Goal: Task Accomplishment & Management: Complete application form

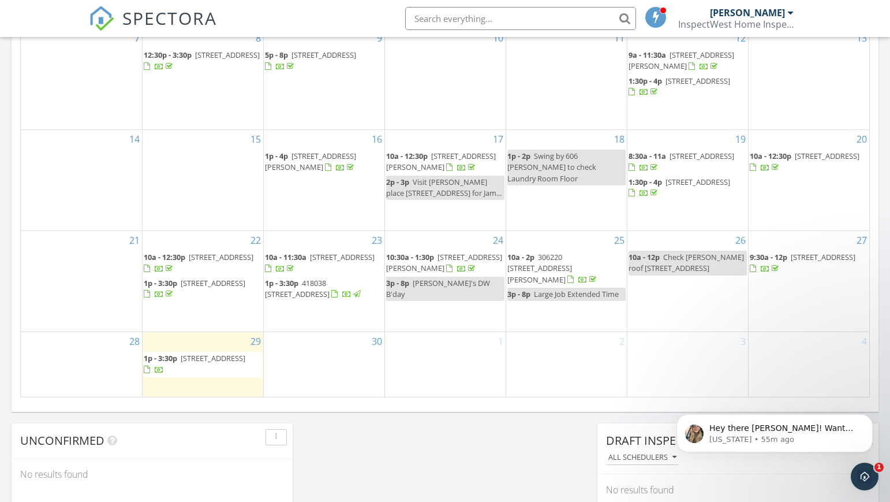
scroll to position [674, 0]
click at [349, 452] on div "[DATE] [PERSON_NAME] 1:00 pm [STREET_ADDRESS] [PERSON_NAME] 1 hours and 18 minu…" at bounding box center [445, 12] width 890 height 1050
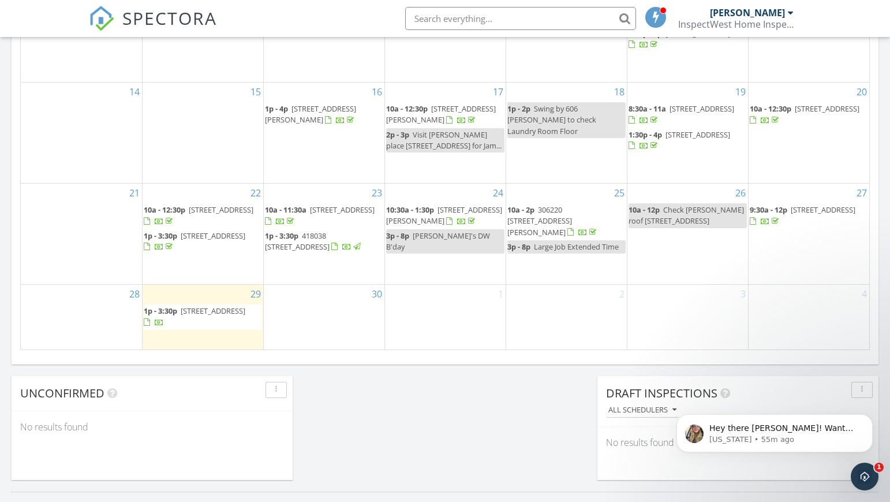
scroll to position [722, 0]
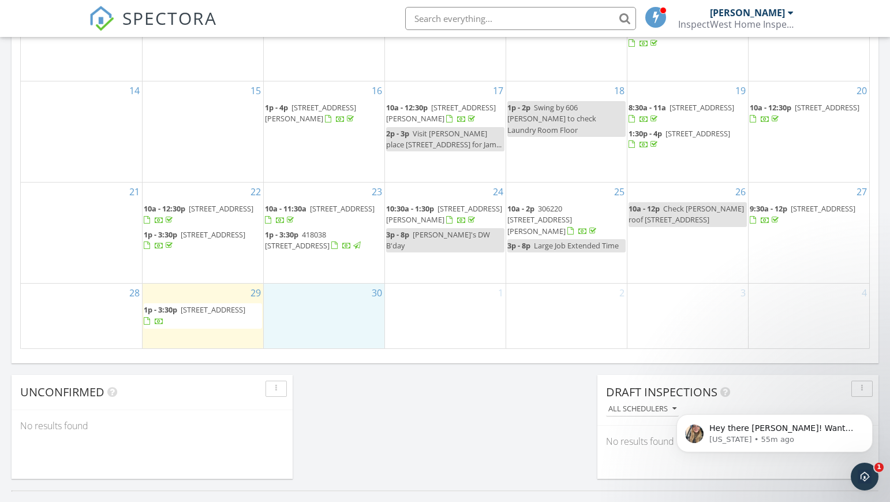
click at [317, 307] on div "30" at bounding box center [324, 315] width 121 height 65
click at [327, 258] on link "Inspection" at bounding box center [322, 259] width 59 height 18
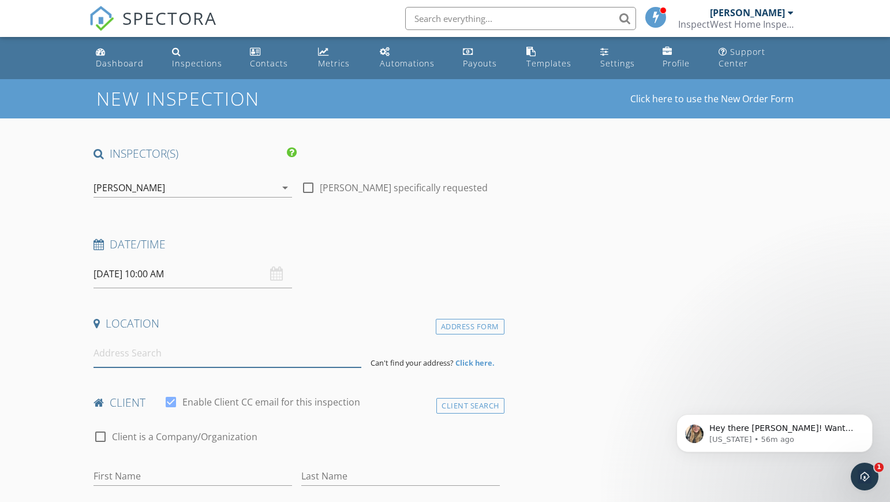
click at [140, 352] on input at bounding box center [228, 353] width 268 height 28
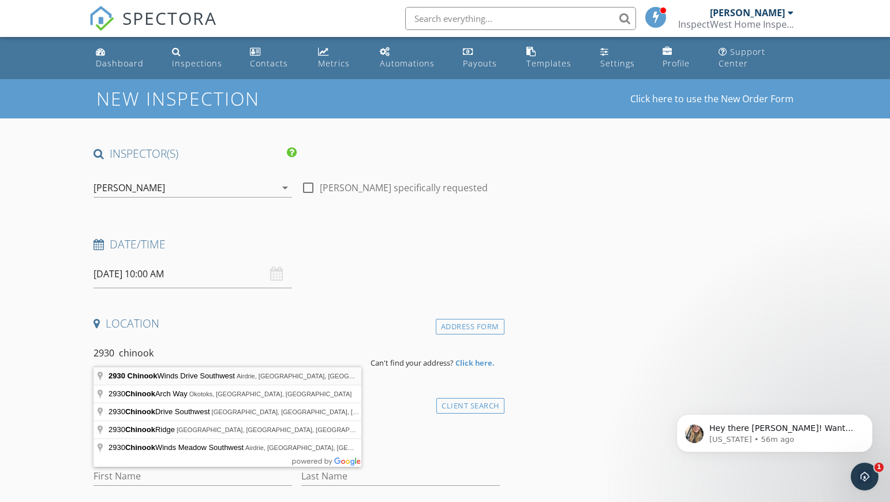
type input "2930 Chinook Winds Drive Southwest, Airdrie, AB, Canada"
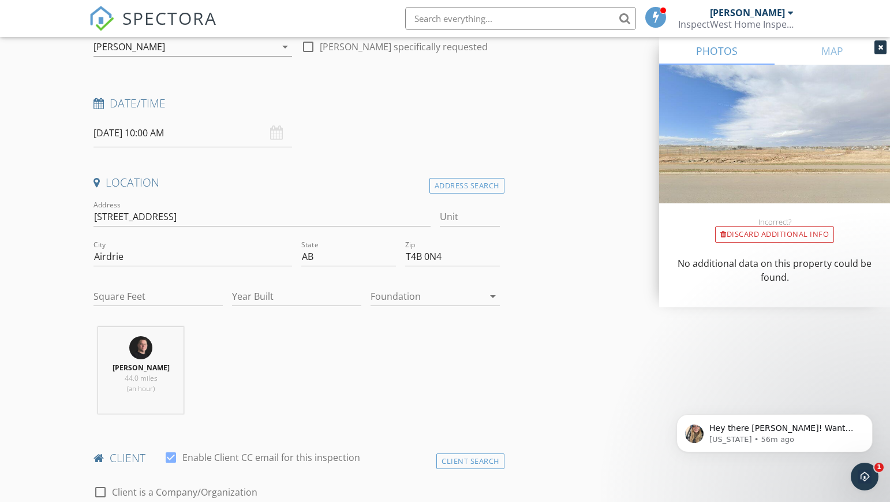
scroll to position [144, 0]
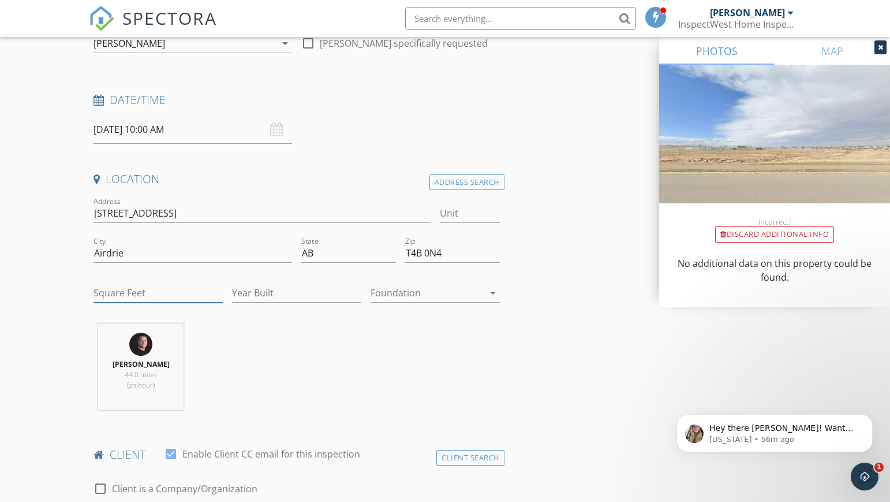
click at [120, 289] on input "Square Feet" at bounding box center [158, 292] width 129 height 19
type input "1820"
click at [243, 288] on input "Year Built" at bounding box center [296, 292] width 129 height 19
type input "2011"
click at [449, 291] on div at bounding box center [427, 292] width 113 height 18
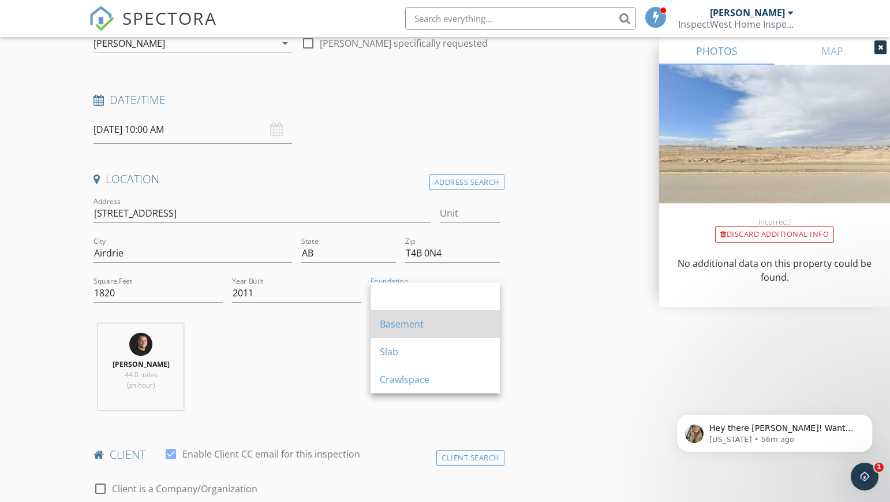
click at [416, 321] on div "Basement" at bounding box center [435, 324] width 111 height 14
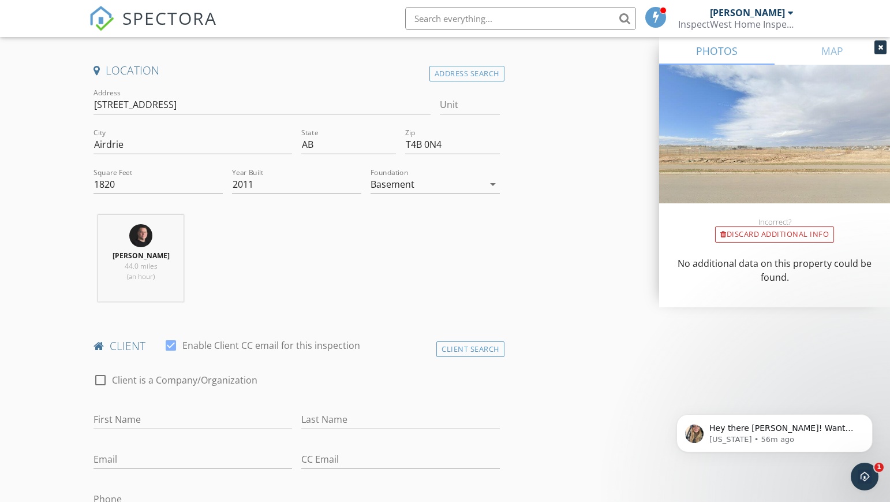
scroll to position [325, 0]
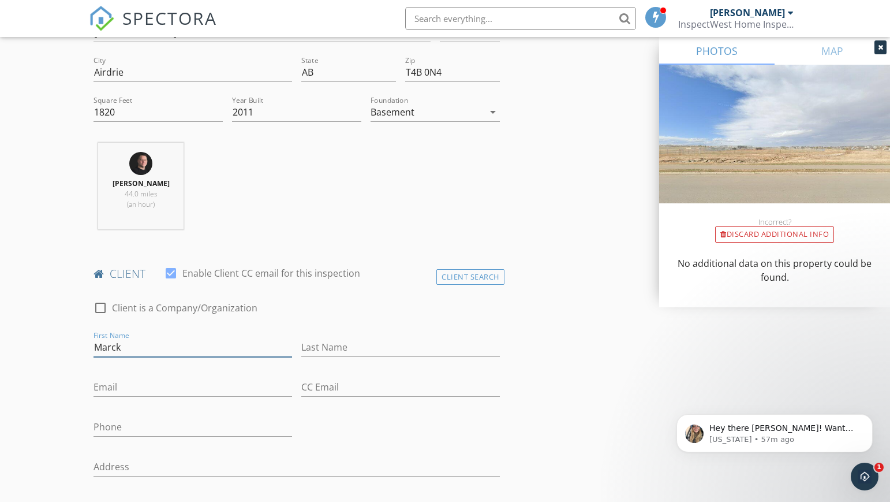
type input "Marck"
type input "Nekram"
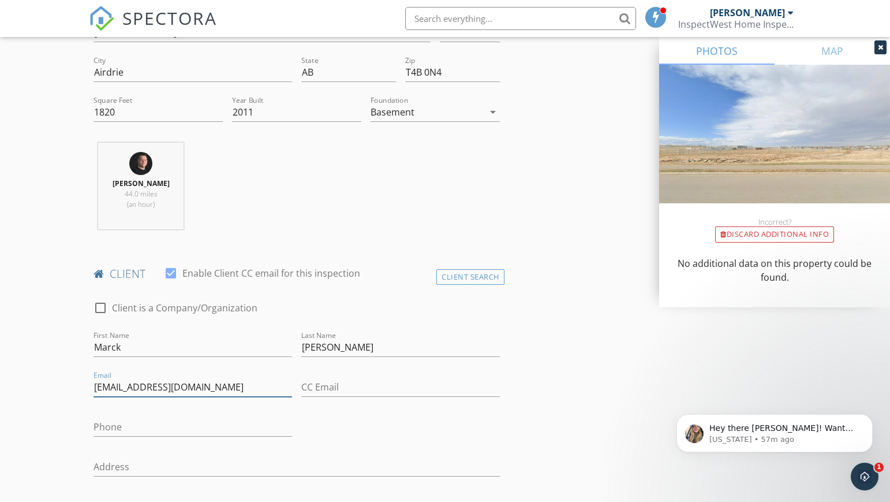
type input "mnekram09@gmail.com"
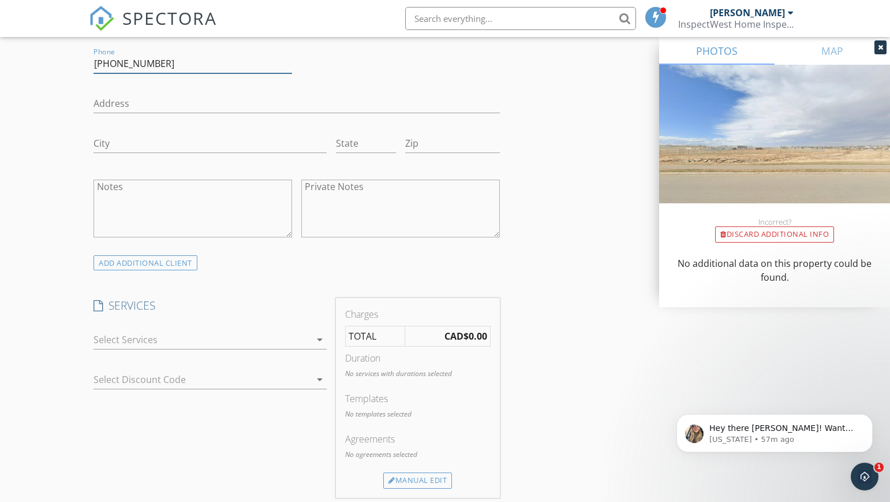
scroll to position [693, 0]
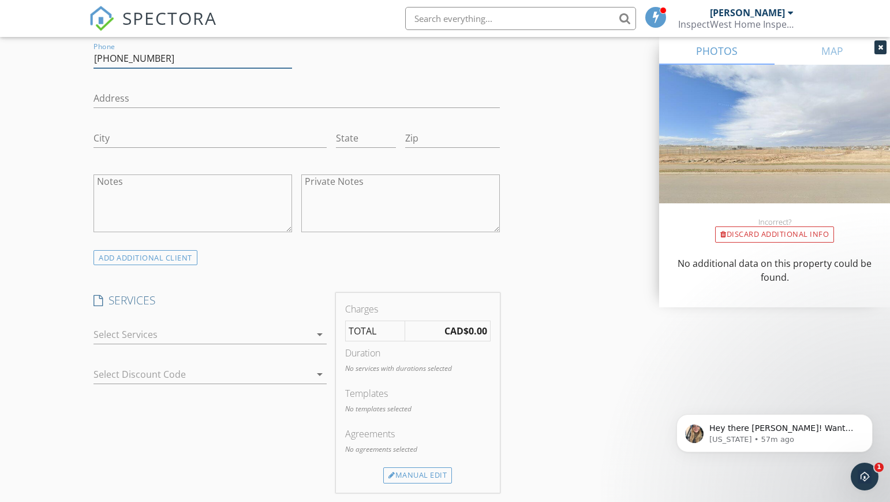
type input "647-274-0337"
click at [153, 328] on div at bounding box center [202, 334] width 217 height 18
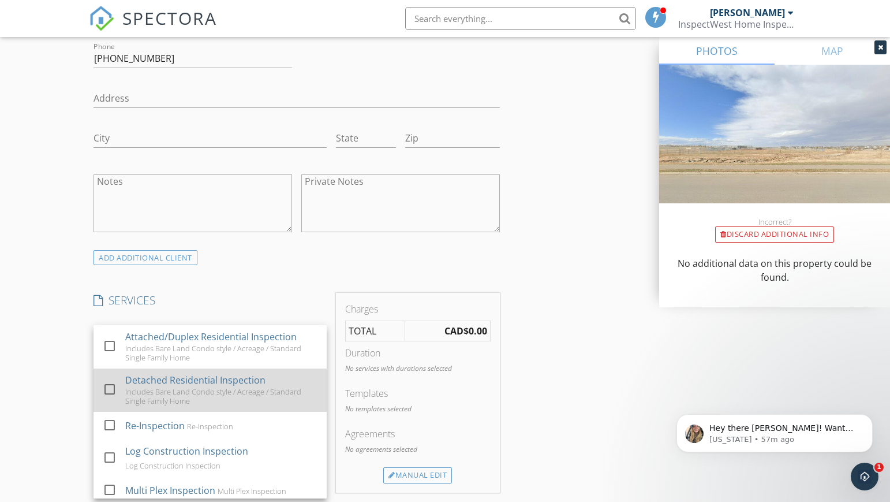
scroll to position [80, 0]
click at [127, 373] on div "Detached Residential Inspection" at bounding box center [195, 380] width 140 height 14
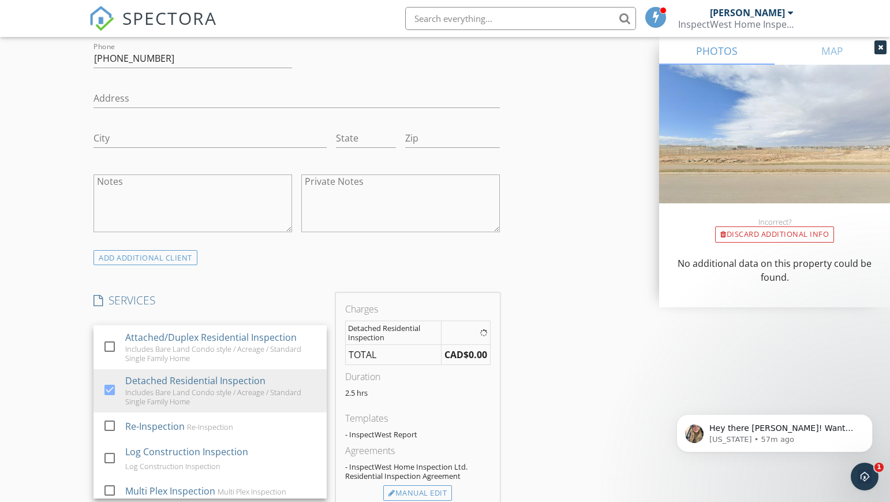
click at [36, 324] on div "New Inspection Click here to use the New Order Form INSPECTOR(S) check_box Dale…" at bounding box center [445, 428] width 890 height 2084
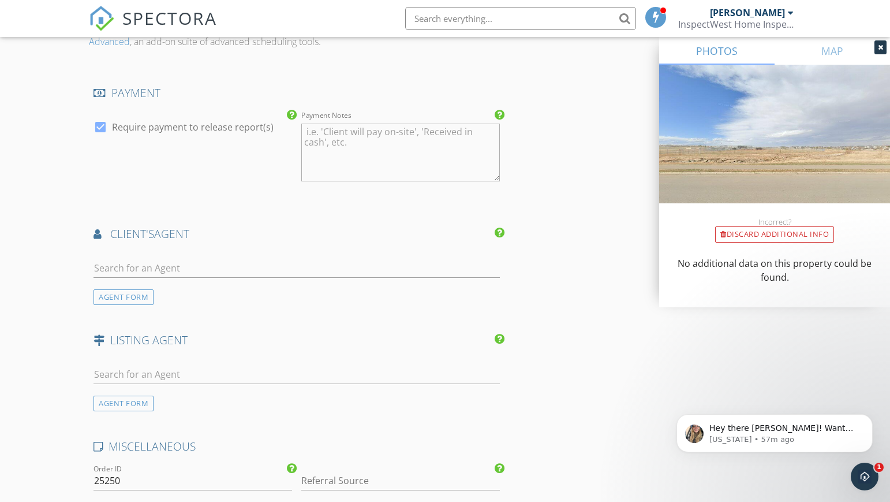
scroll to position [1323, 0]
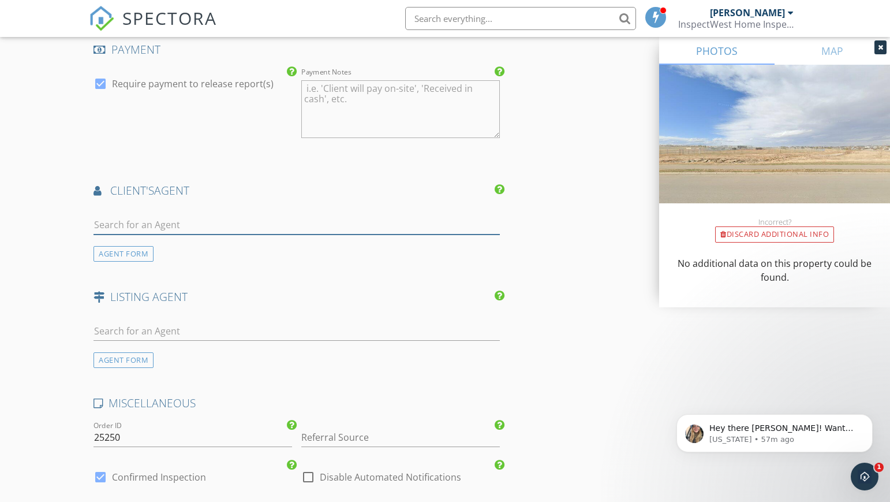
click at [124, 222] on input "text" at bounding box center [297, 224] width 406 height 19
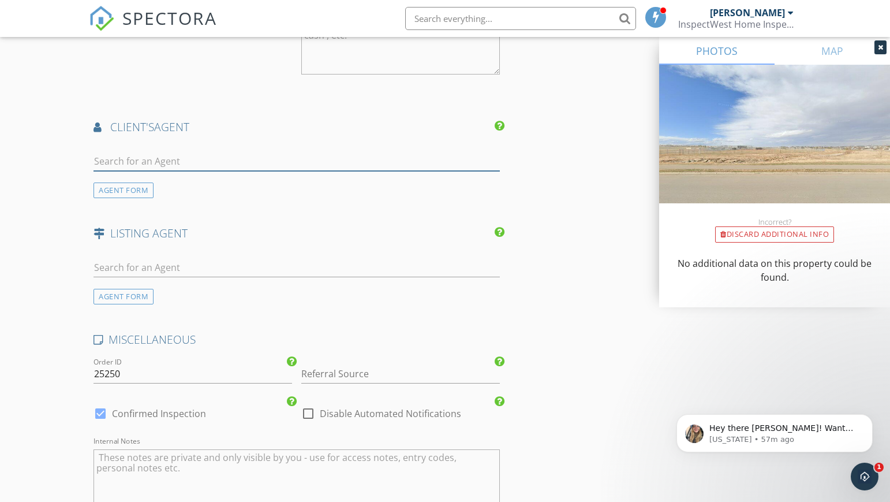
scroll to position [1390, 0]
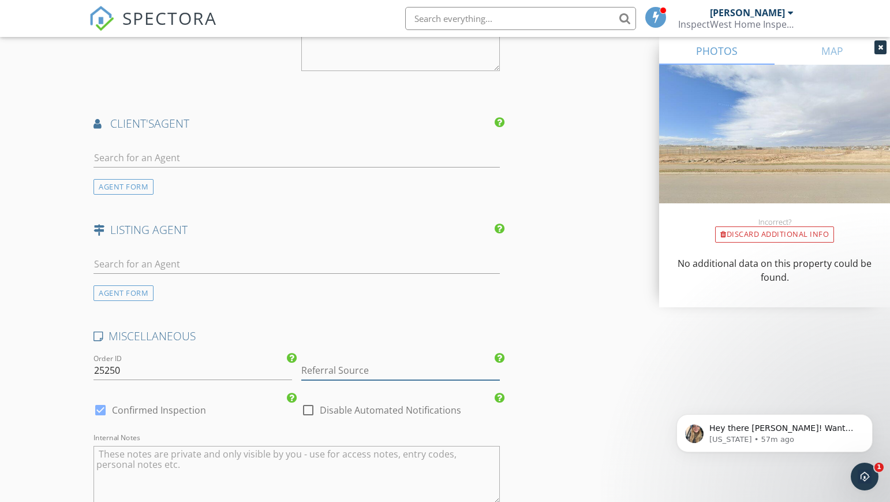
click at [330, 368] on input "Referral Source" at bounding box center [400, 370] width 199 height 19
click at [373, 384] on div "Nevin Jones" at bounding box center [400, 393] width 197 height 23
type input "Nevin Jones"
click at [118, 154] on input "text" at bounding box center [297, 157] width 406 height 19
type input "Nevin"
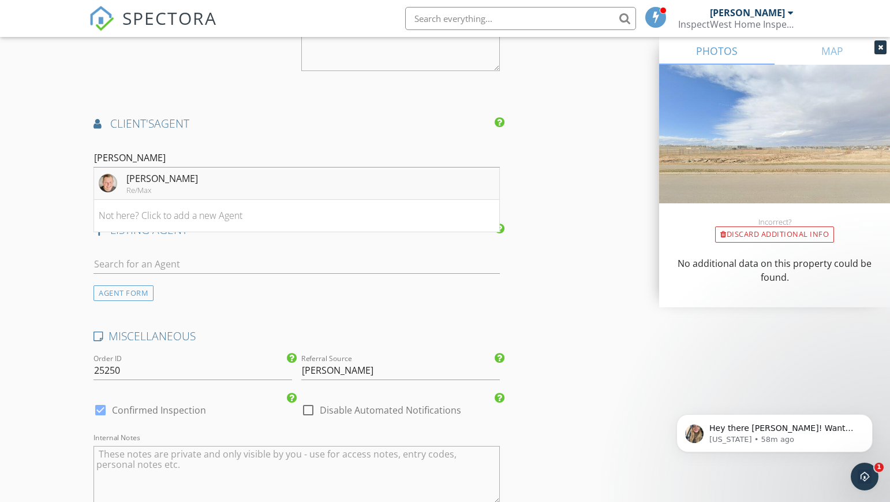
click at [148, 177] on div "Nevin Jones" at bounding box center [162, 178] width 72 height 14
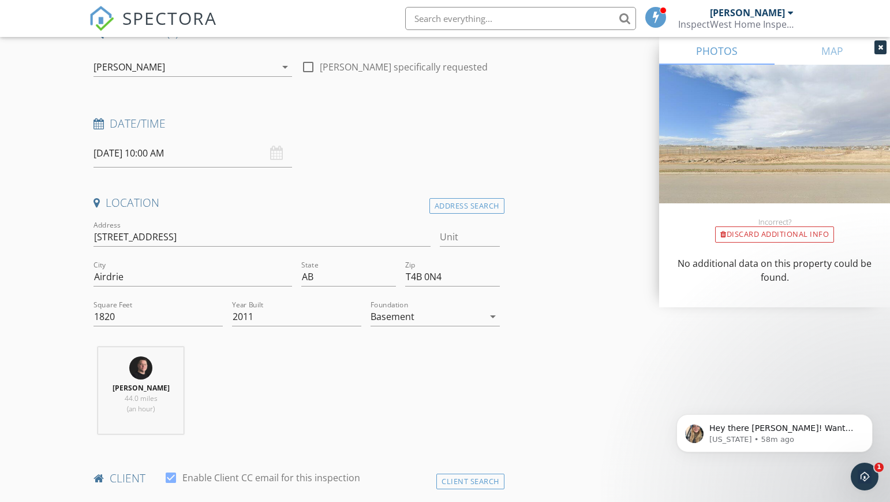
scroll to position [144, 0]
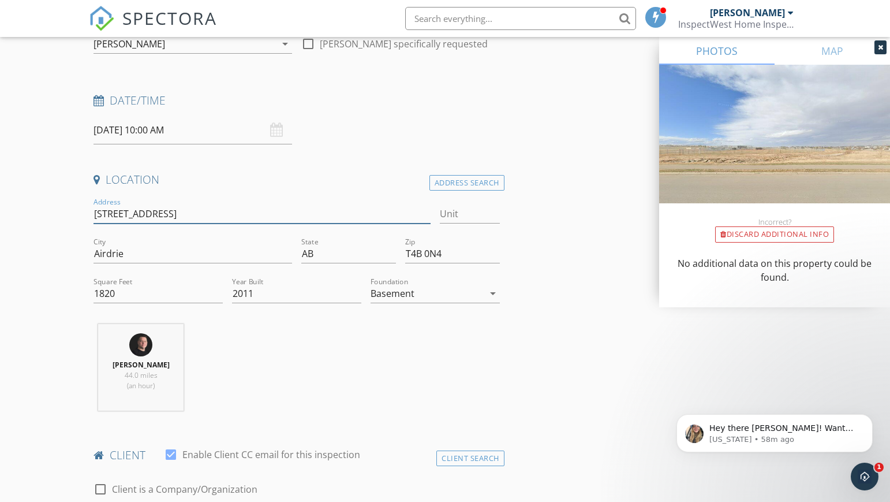
click at [104, 214] on input "2930 Chinook Winds Drive Southwest" at bounding box center [262, 213] width 337 height 19
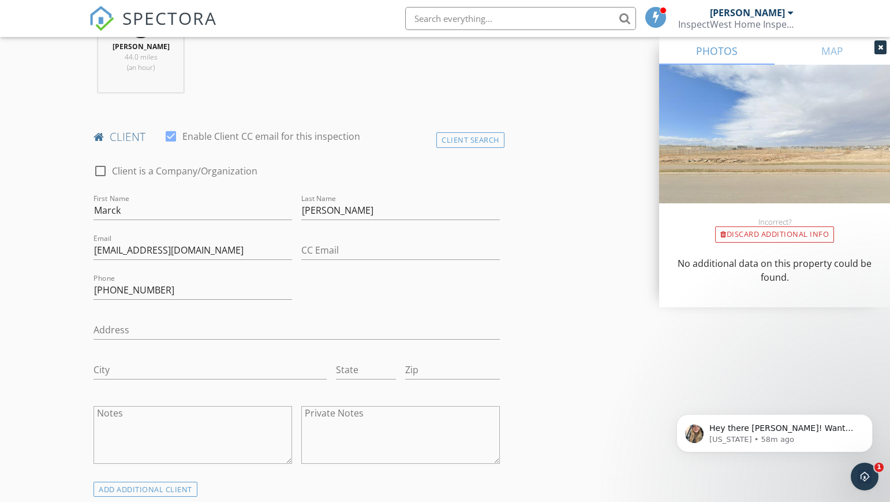
scroll to position [463, 0]
paste input "2930 Chinook Winds Drive Southwest"
type input "2930 Chinook Winds Drive Southwest"
type input "Airdrie"
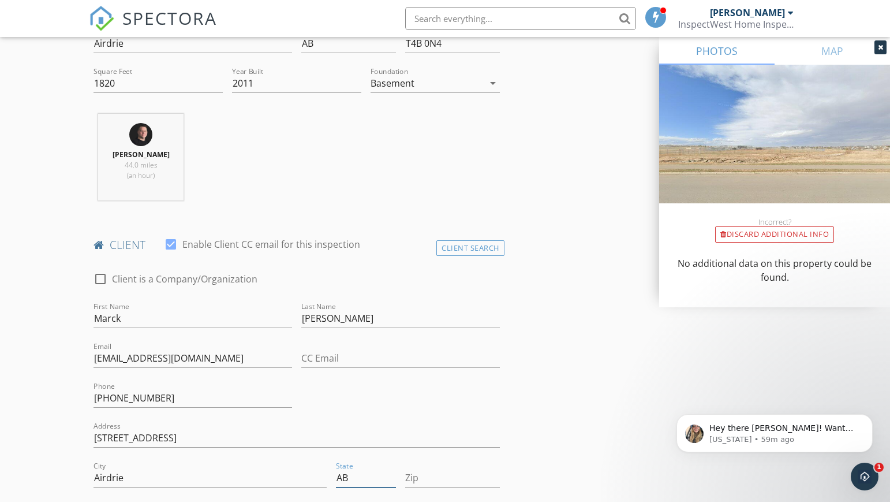
scroll to position [347, 0]
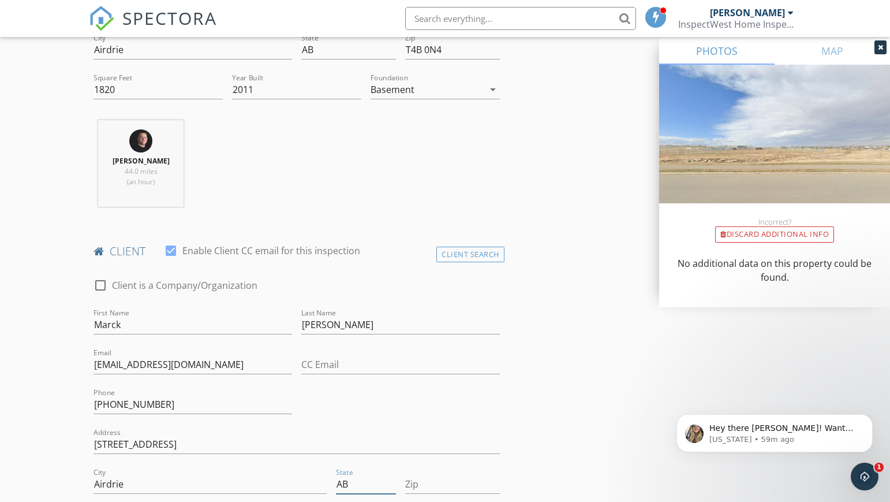
type input "AB"
type input "T4B 0N4"
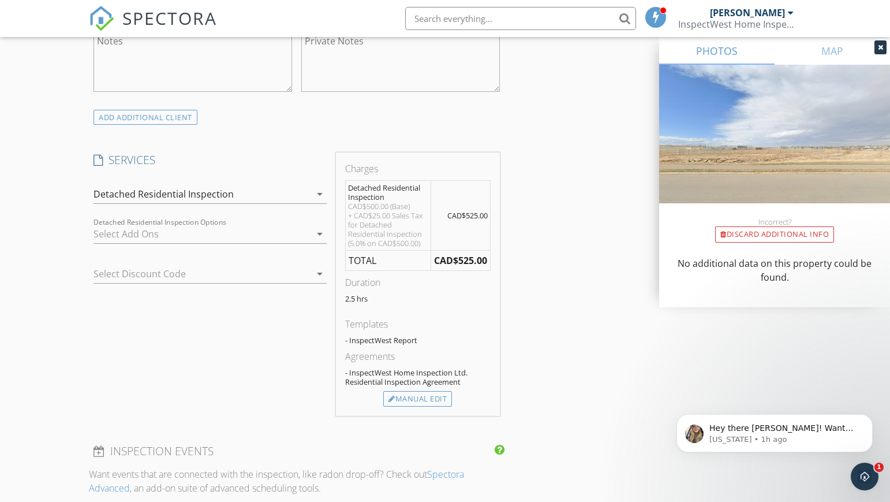
scroll to position [866, 0]
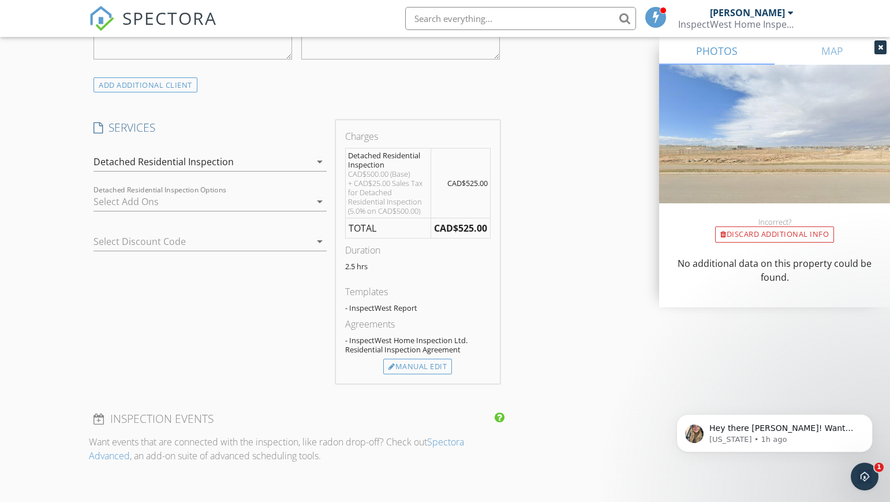
click at [124, 201] on div at bounding box center [202, 201] width 217 height 18
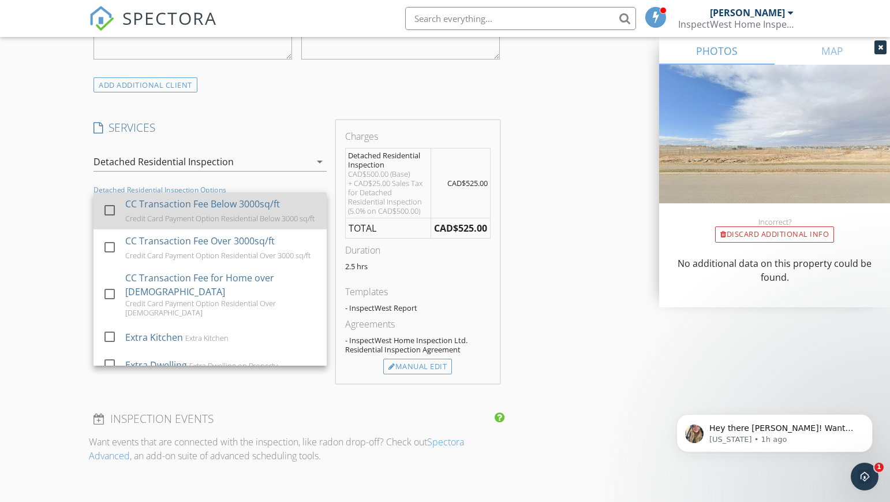
click at [115, 217] on div at bounding box center [112, 220] width 18 height 7
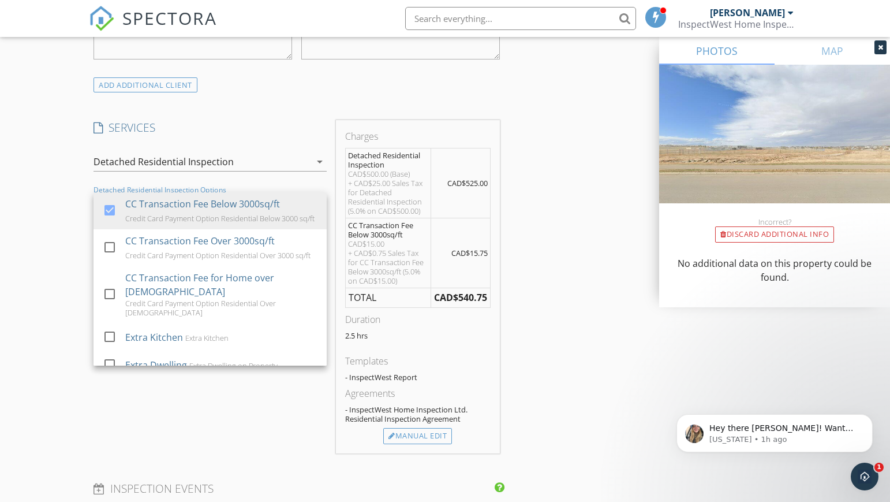
click at [619, 329] on div "INSPECTOR(S) check_box Dale Hanley PRIMARY Dale Hanley arrow_drop_down check_bo…" at bounding box center [445, 504] width 712 height 2448
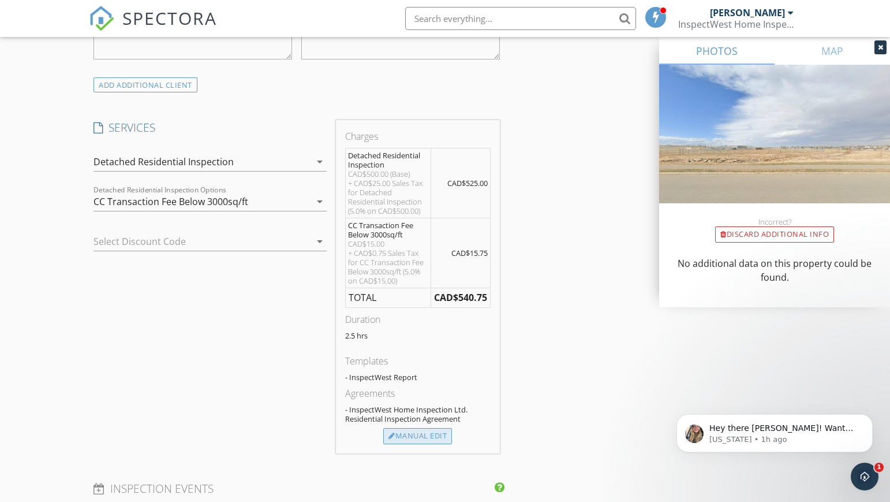
click at [429, 433] on div "Manual Edit" at bounding box center [417, 436] width 69 height 16
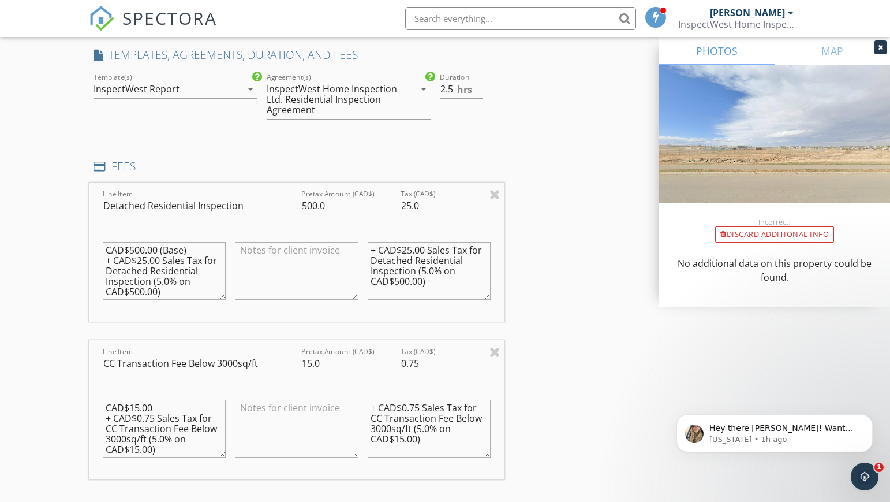
scroll to position [962, 0]
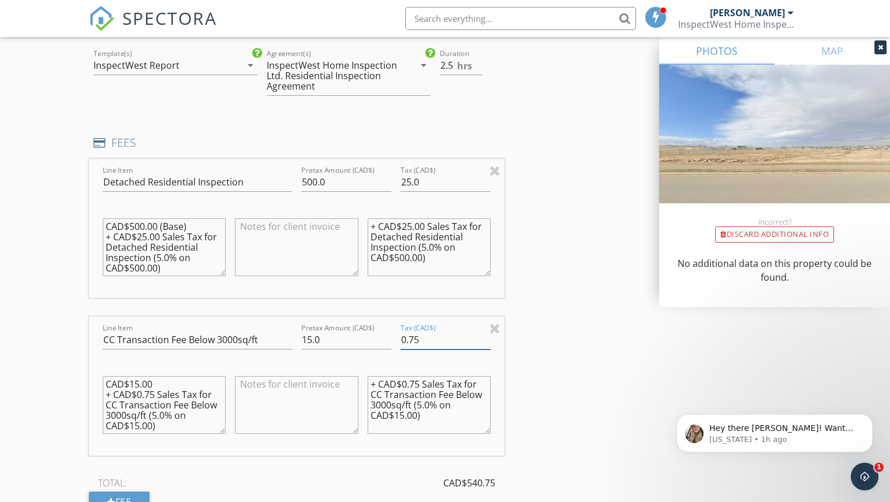
click at [430, 333] on input "0.75" at bounding box center [446, 339] width 90 height 19
type input "0"
drag, startPoint x: 417, startPoint y: 418, endPoint x: 315, endPoint y: 373, distance: 111.6
click at [315, 373] on div "Line Item CC Transaction Fee Below 3000sq/ft Pretax Amount (CAD$) 15.0 Tax (CAD…" at bounding box center [297, 385] width 416 height 139
drag, startPoint x: 162, startPoint y: 421, endPoint x: 98, endPoint y: 395, distance: 69.1
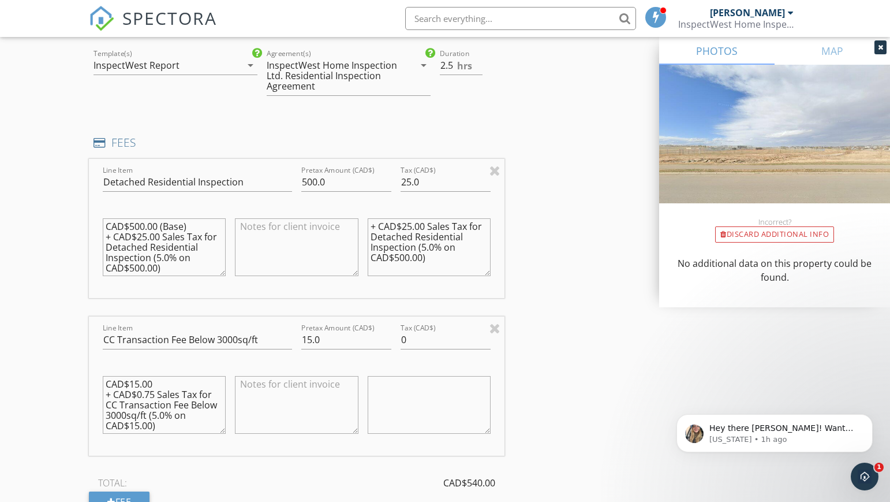
click at [98, 395] on div "Line Item CC Transaction Fee Below 3000sq/ft Pretax Amount (CAD$) 15.0 Tax (CAD…" at bounding box center [297, 385] width 416 height 139
type textarea "CAD$15.00"
click at [43, 354] on div "New Inspection Click here to use the New Order Form INSPECTOR(S) check_box Dale…" at bounding box center [445, 473] width 890 height 2713
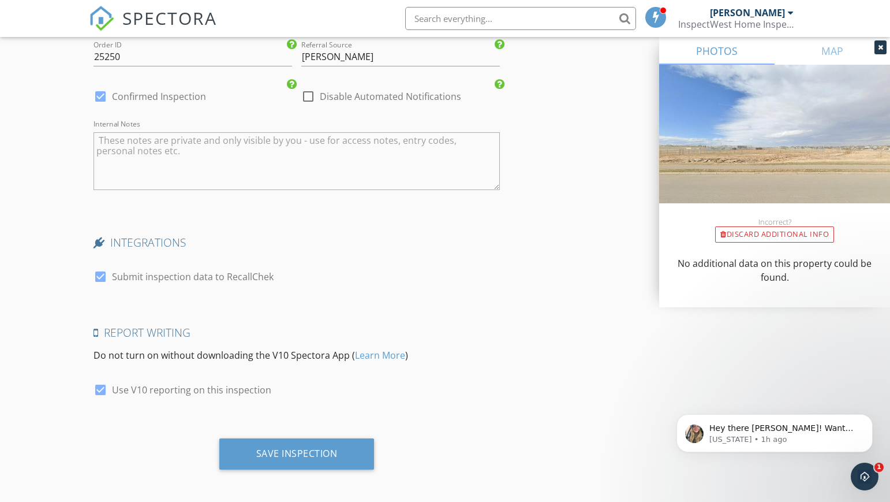
scroll to position [2286, 0]
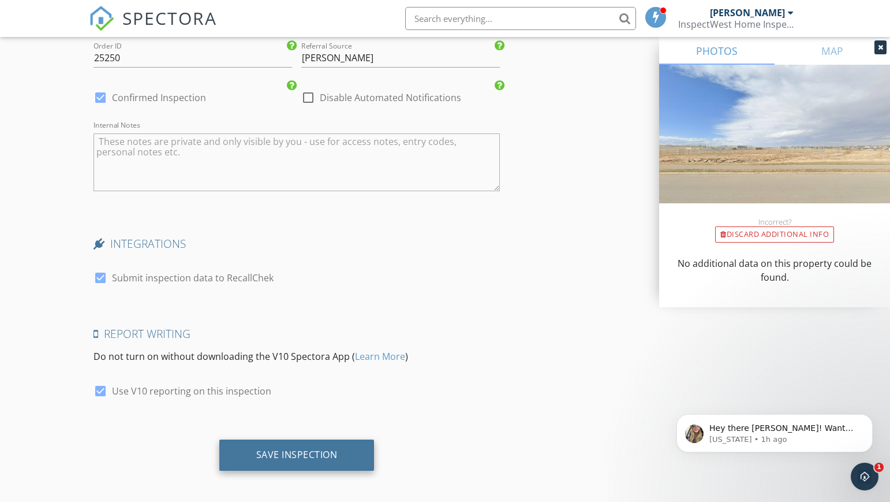
click at [312, 454] on div "Save Inspection" at bounding box center [296, 454] width 81 height 12
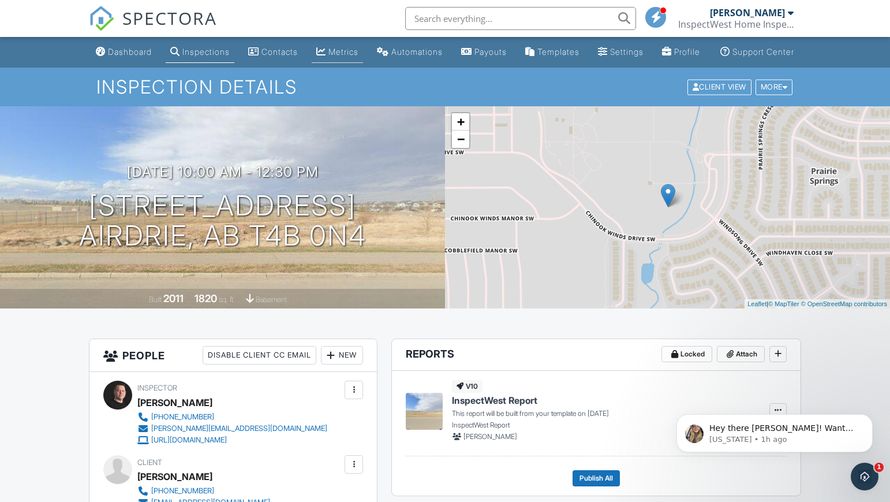
click at [328, 57] on div "Metrics" at bounding box center [343, 52] width 30 height 10
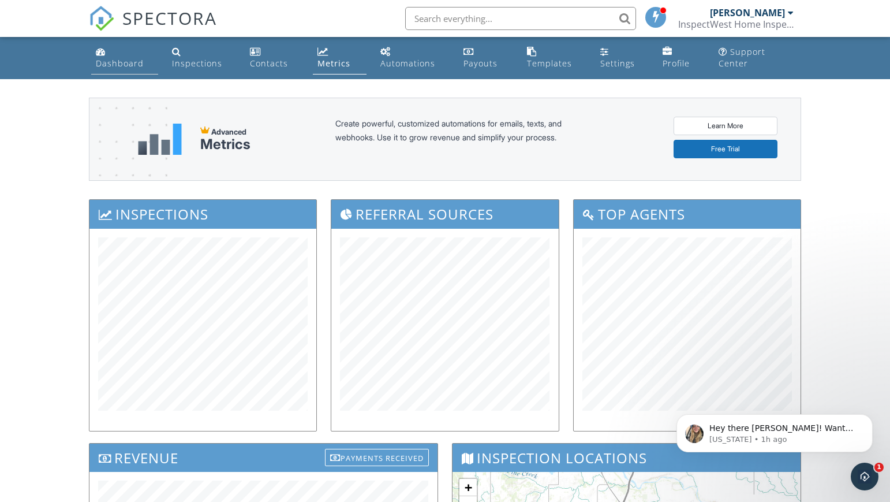
click at [113, 62] on div "Dashboard" at bounding box center [120, 63] width 48 height 11
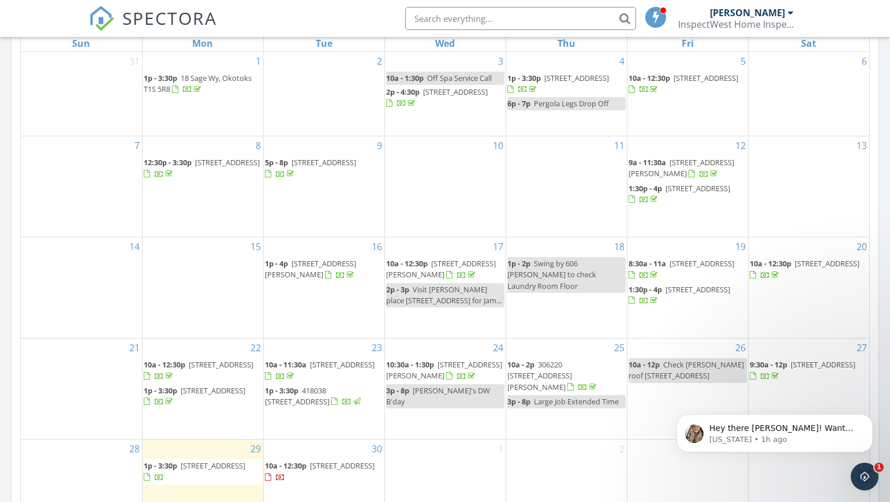
scroll to position [566, 0]
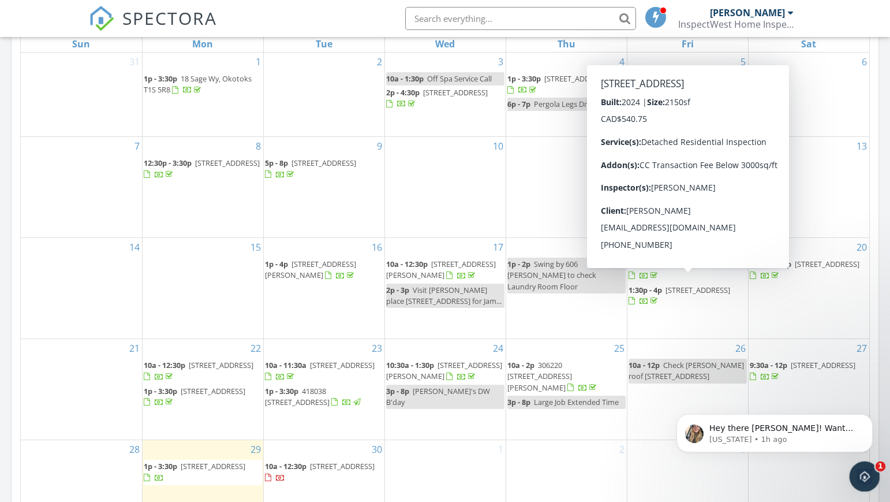
click at [868, 474] on icon "Open Intercom Messenger" at bounding box center [863, 474] width 19 height 19
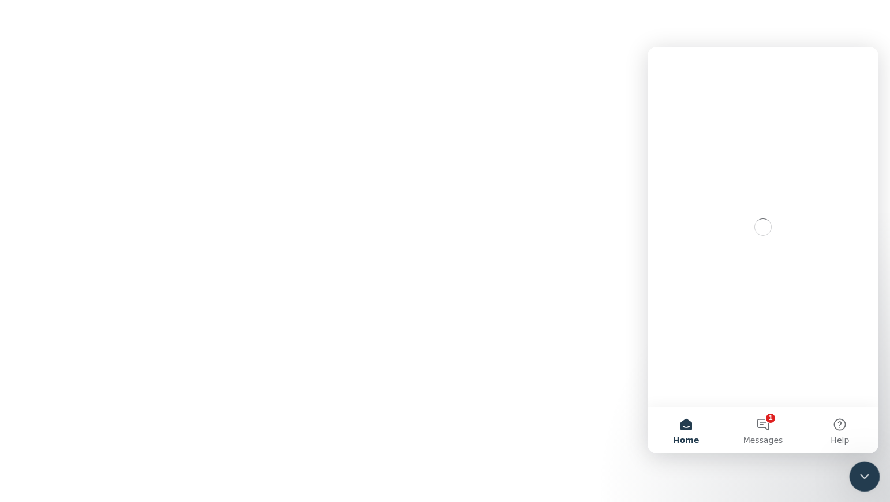
scroll to position [0, 0]
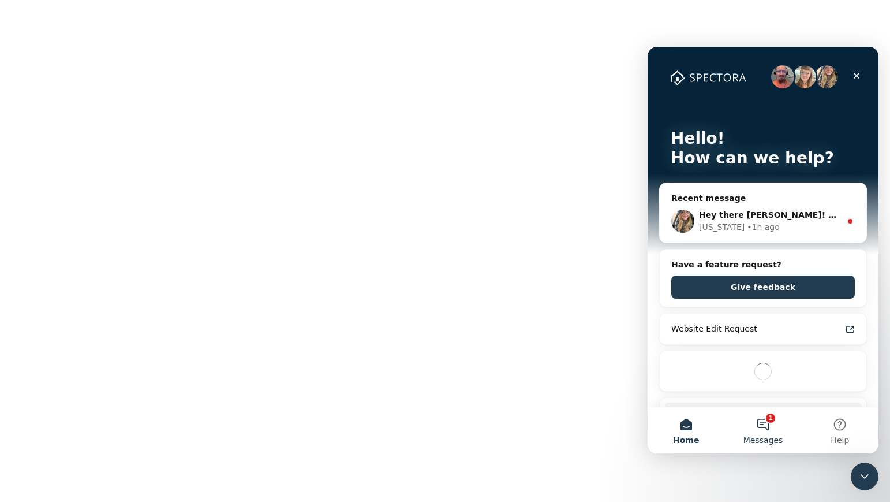
click at [766, 431] on button "1 Messages" at bounding box center [762, 430] width 77 height 46
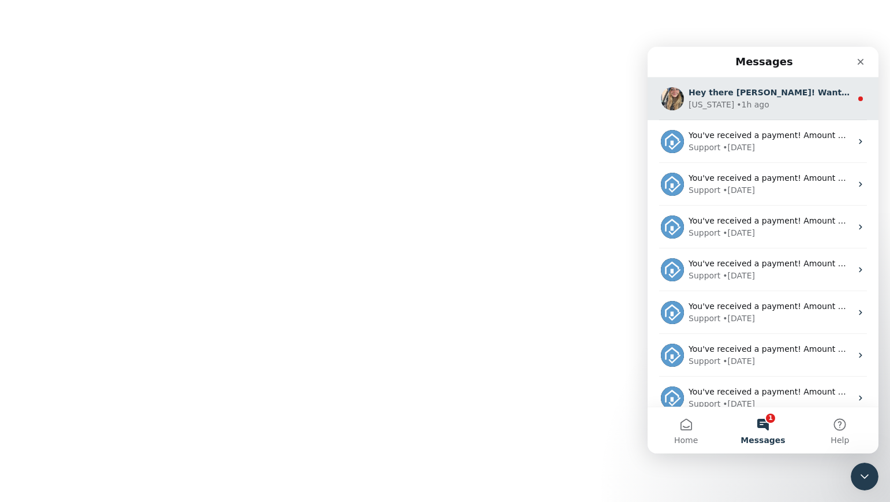
click at [773, 103] on div "Georgia • 1h ago" at bounding box center [770, 105] width 163 height 12
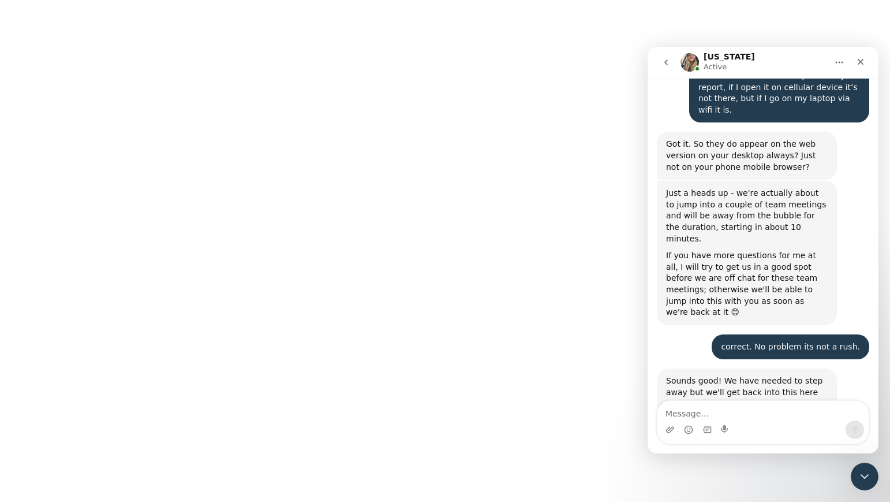
scroll to position [1830, 0]
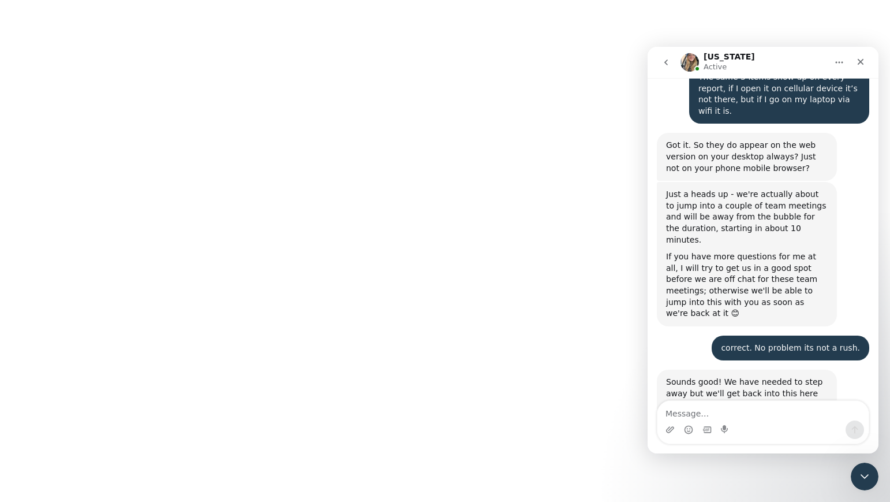
click at [703, 411] on textarea "Message…" at bounding box center [762, 411] width 211 height 20
type textarea "I"
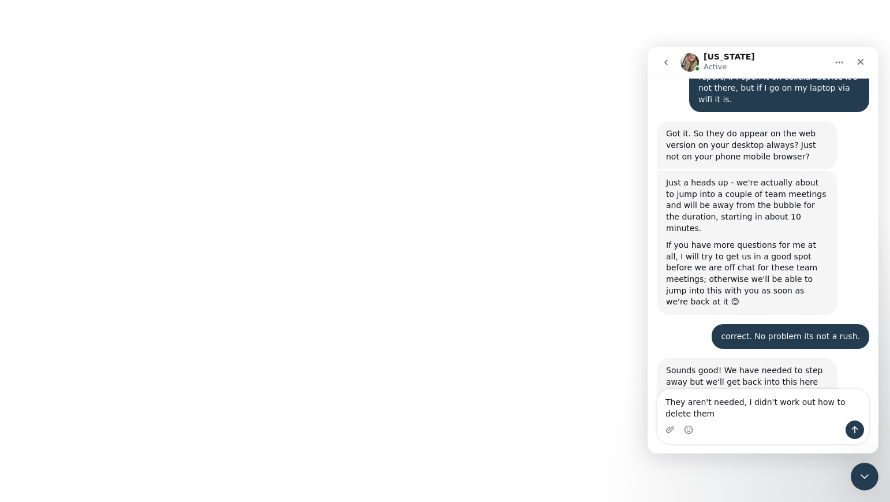
type textarea "They aren't needed, I didn't work out how to delete them."
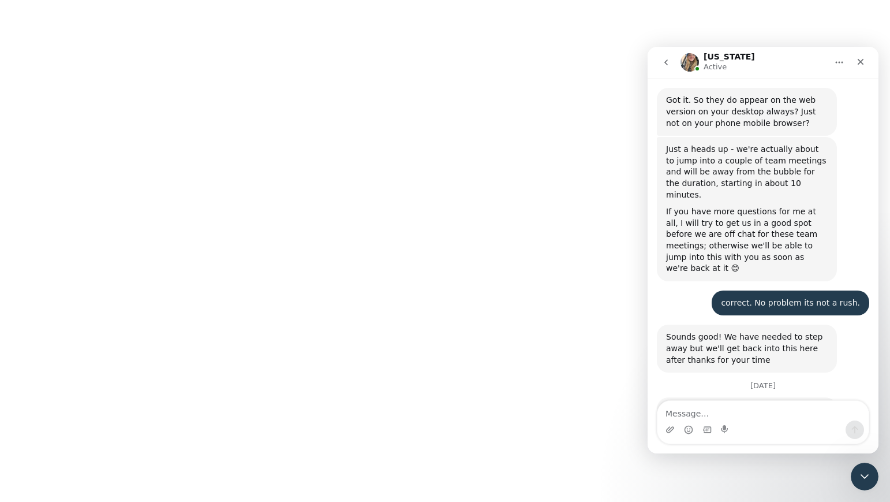
click at [581, 0] on html "SPECTORA Dale Hanley InspectWest Home Inspection Ltd. Role: Inspector Change Ro…" at bounding box center [445, 0] width 890 height 0
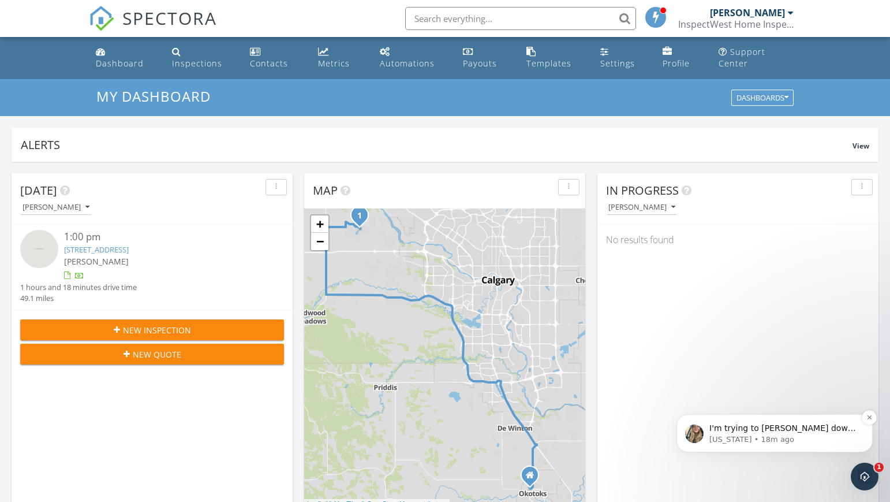
click at [799, 440] on p "[US_STATE] • 18m ago" at bounding box center [783, 439] width 149 height 10
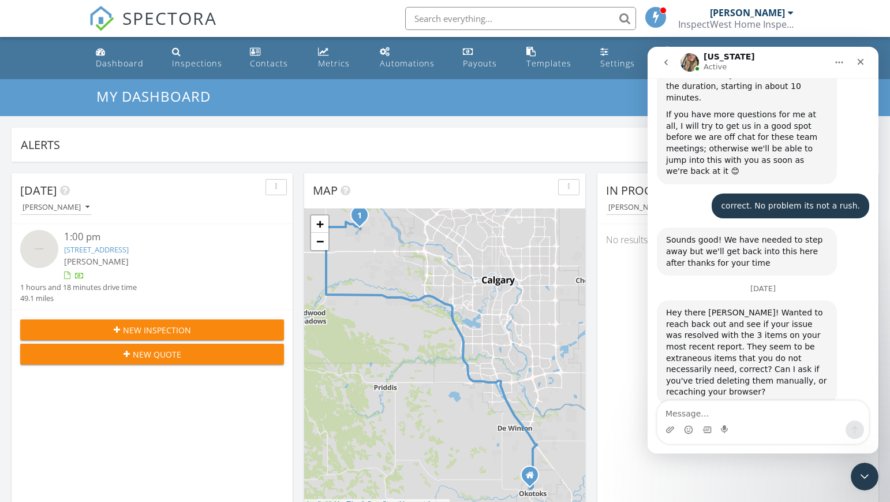
click at [745, 416] on textarea "Message…" at bounding box center [762, 411] width 211 height 20
type textarea "sure."
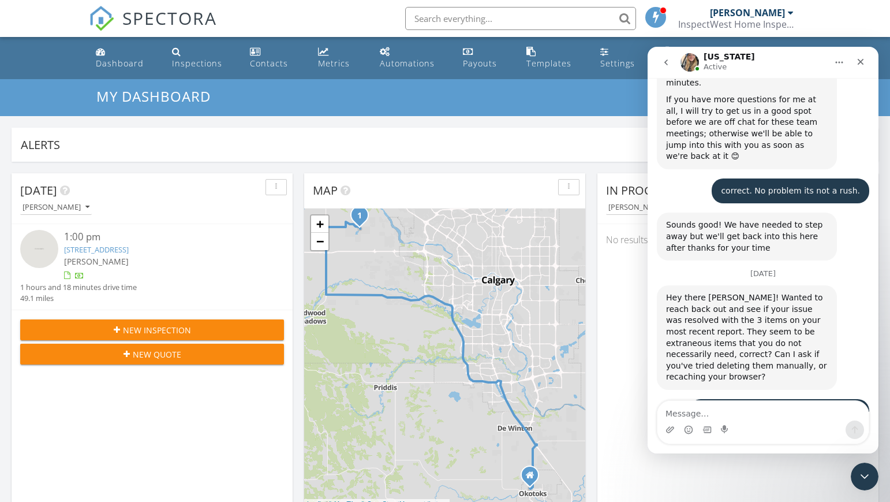
click at [129, 247] on link "[STREET_ADDRESS]" at bounding box center [96, 249] width 65 height 10
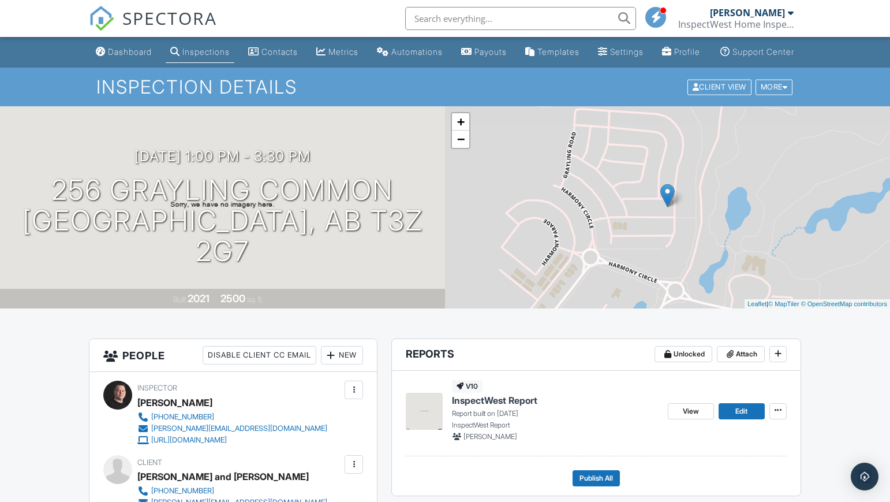
click at [735, 419] on link "Edit" at bounding box center [742, 411] width 46 height 16
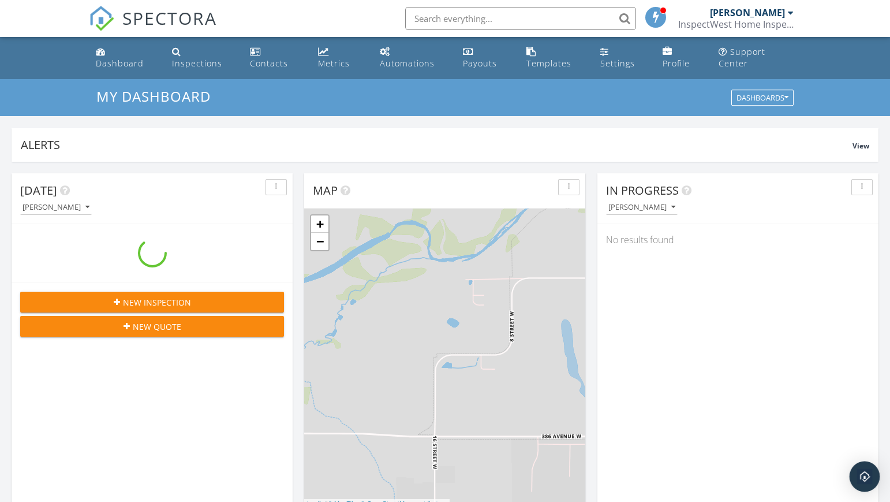
scroll to position [1051, 891]
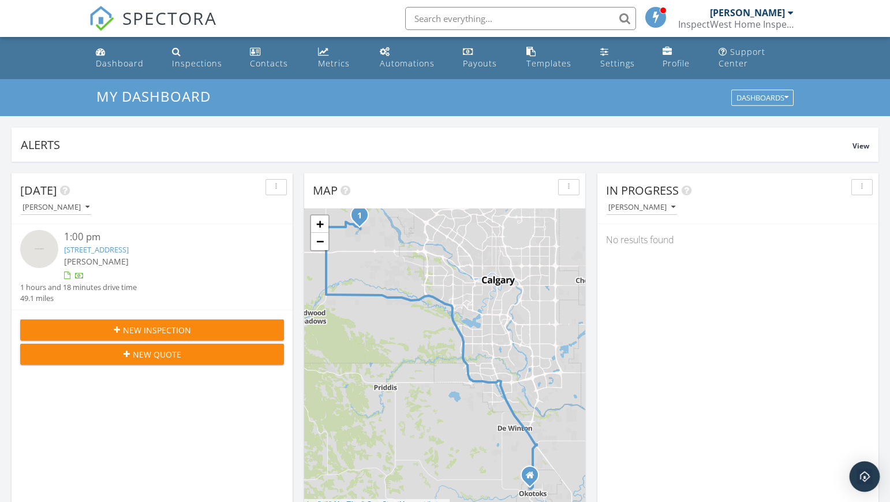
click at [863, 478] on img "Open Intercom Messenger" at bounding box center [864, 476] width 15 height 15
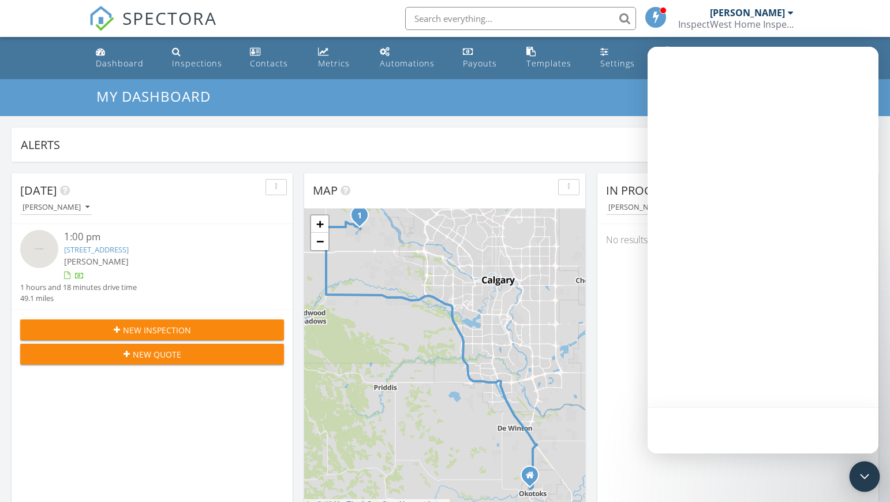
scroll to position [0, 0]
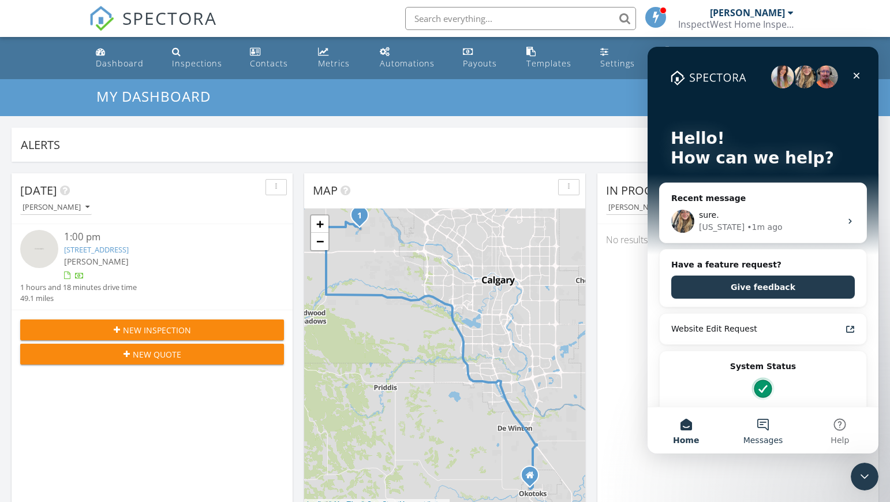
click at [765, 432] on button "Messages" at bounding box center [762, 430] width 77 height 46
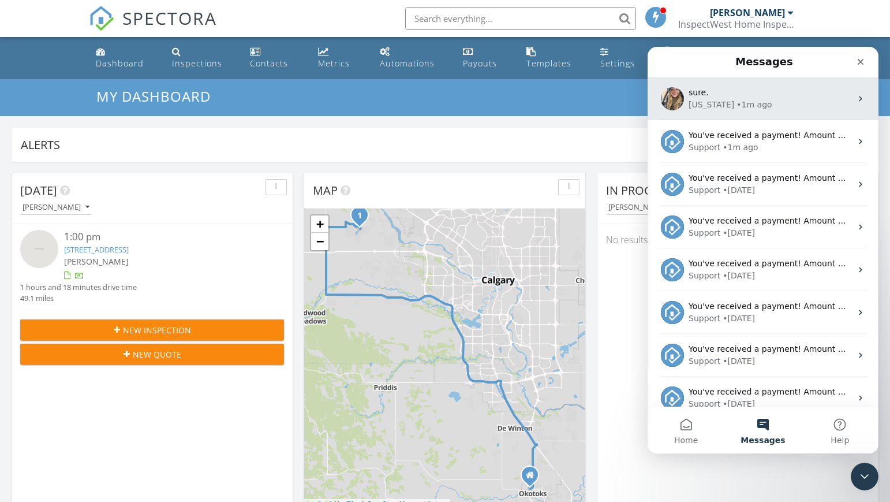
click at [761, 115] on div "sure. Georgia • 1m ago" at bounding box center [763, 98] width 231 height 43
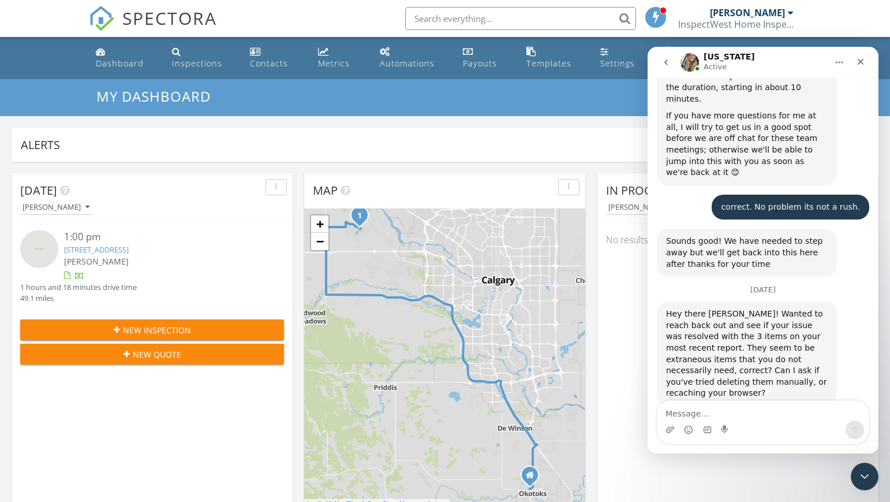
scroll to position [1987, 0]
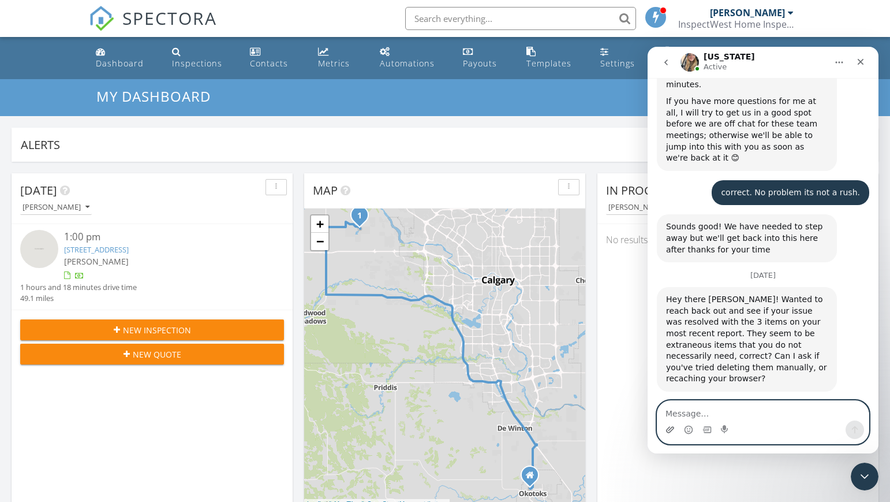
click at [670, 427] on icon "Upload attachment" at bounding box center [669, 429] width 9 height 9
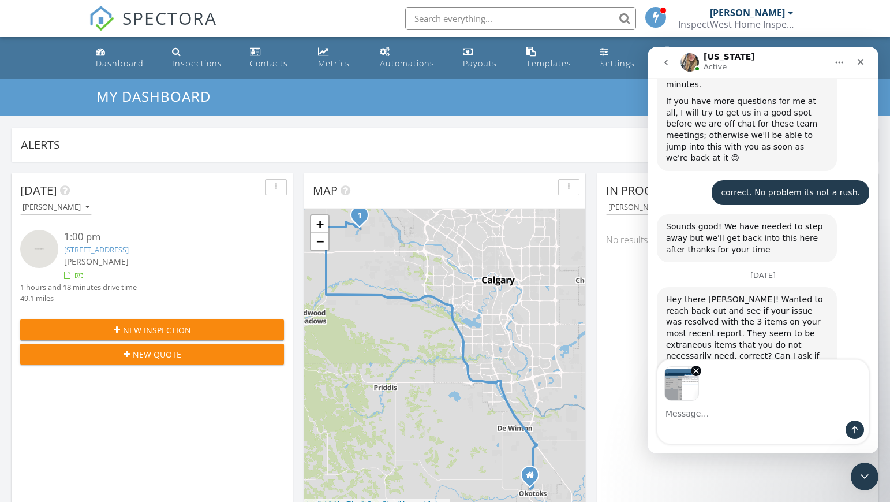
scroll to position [2028, 0]
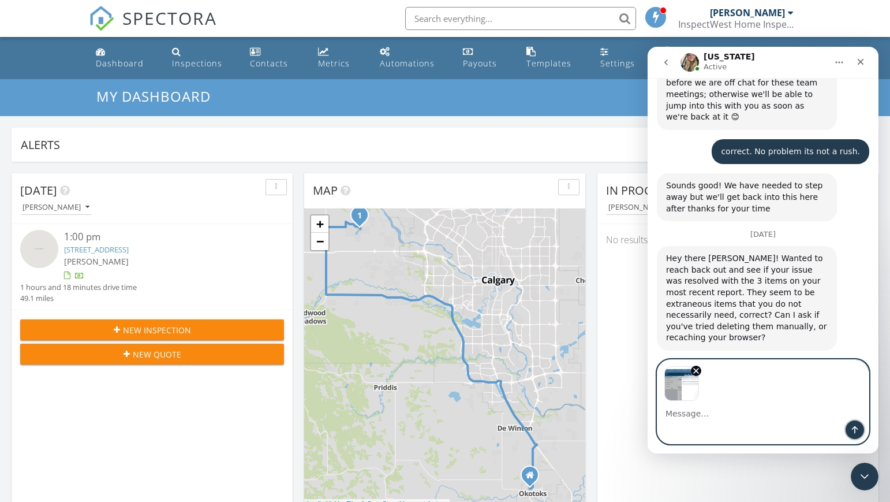
click at [853, 430] on icon "Send a message…" at bounding box center [854, 429] width 9 height 9
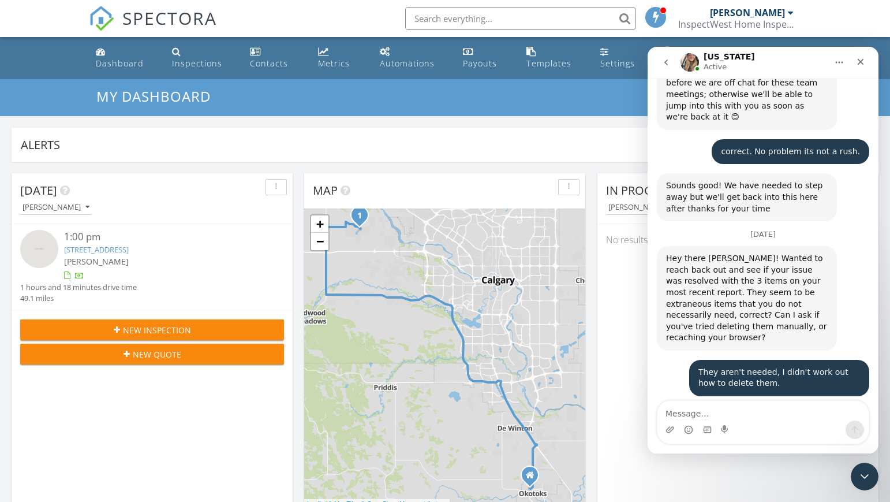
scroll to position [2089, 0]
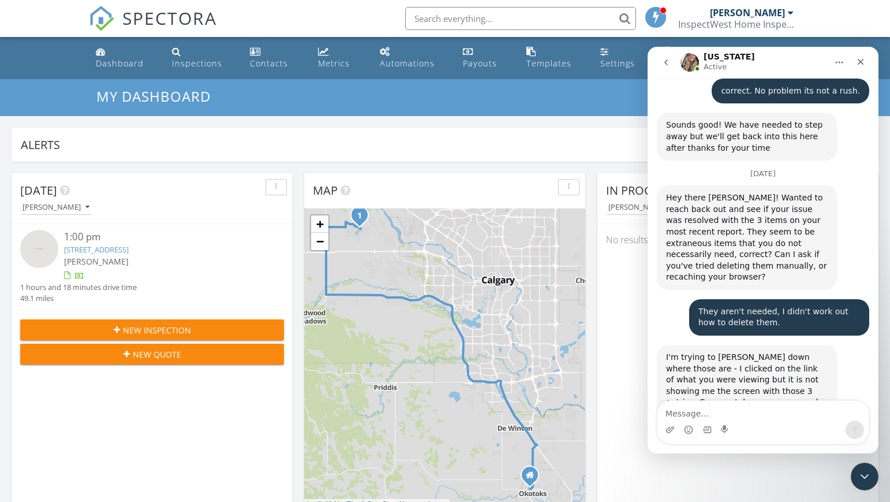
click at [685, 413] on textarea "Message…" at bounding box center [762, 411] width 211 height 20
click at [859, 61] on icon "Close" at bounding box center [860, 61] width 9 height 9
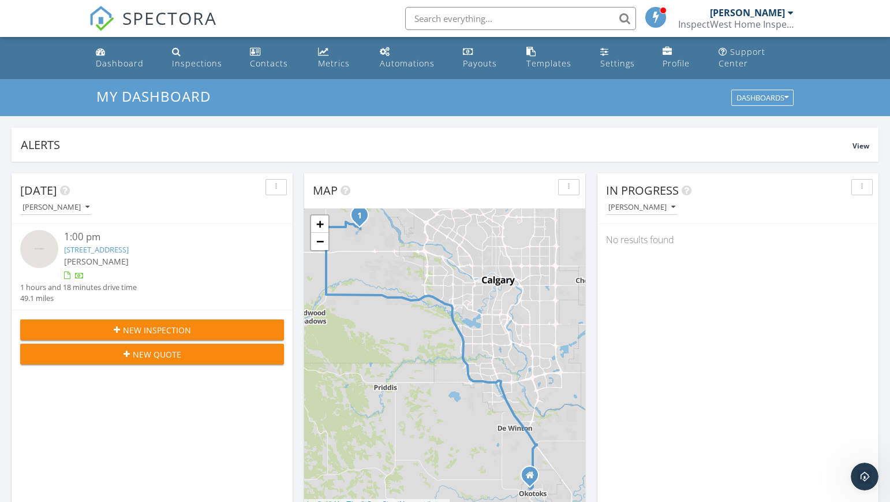
scroll to position [0, 0]
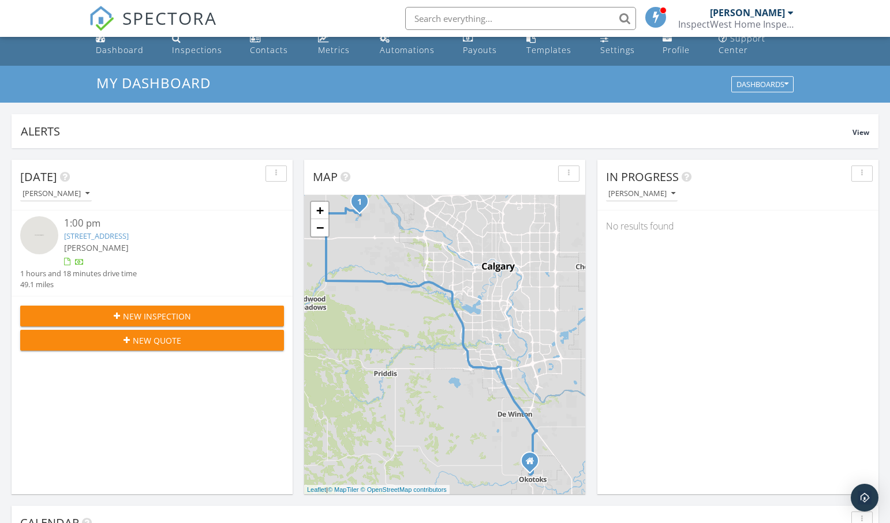
scroll to position [24, 0]
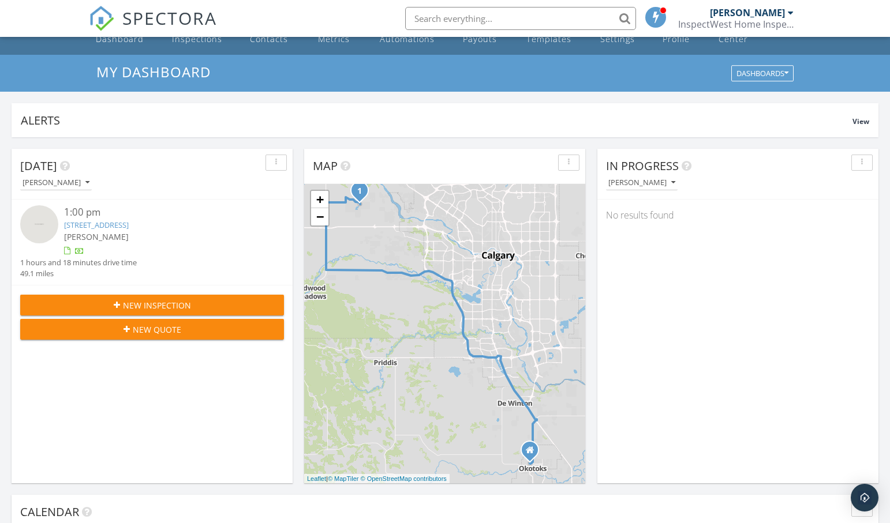
click at [129, 223] on link "[STREET_ADDRESS]" at bounding box center [96, 225] width 65 height 10
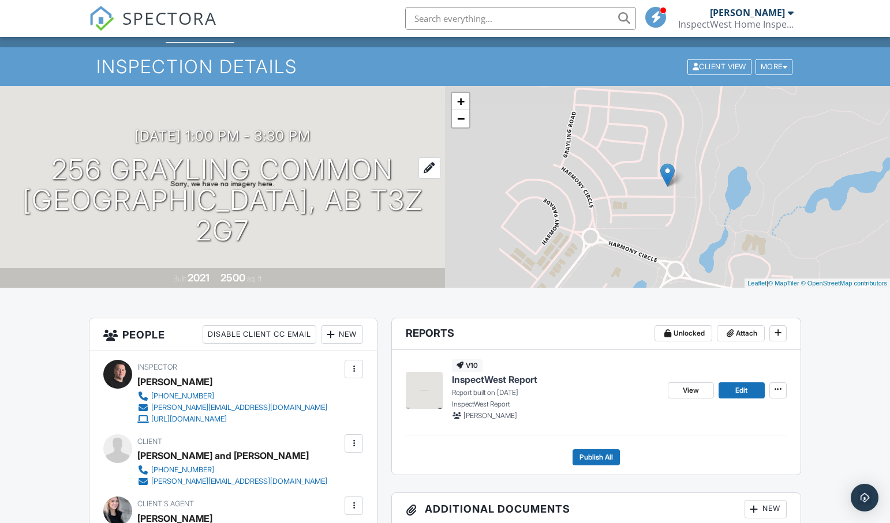
scroll to position [9, 0]
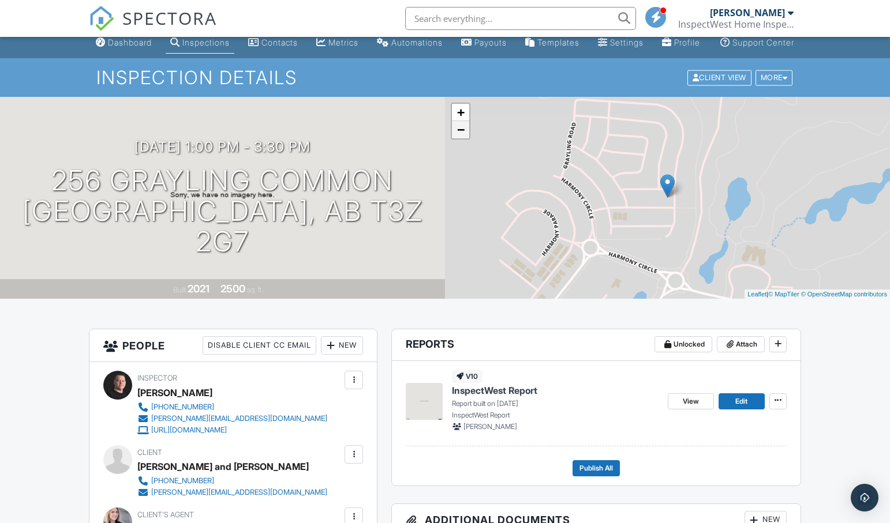
click at [462, 139] on link "−" at bounding box center [460, 129] width 17 height 17
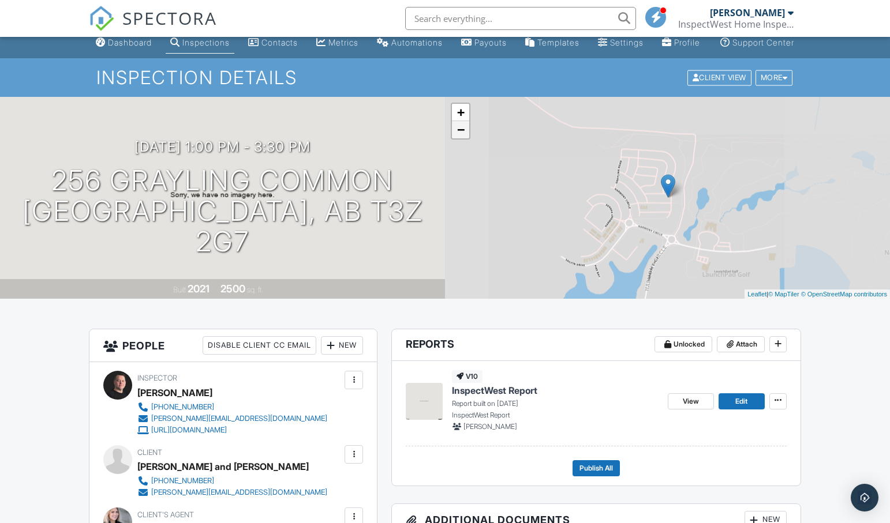
click at [462, 139] on link "−" at bounding box center [460, 129] width 17 height 17
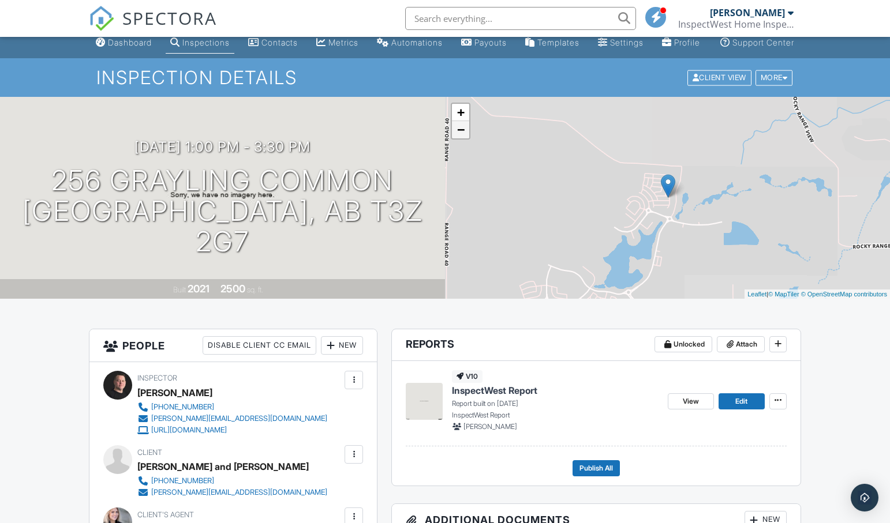
click at [462, 139] on link "−" at bounding box center [460, 129] width 17 height 17
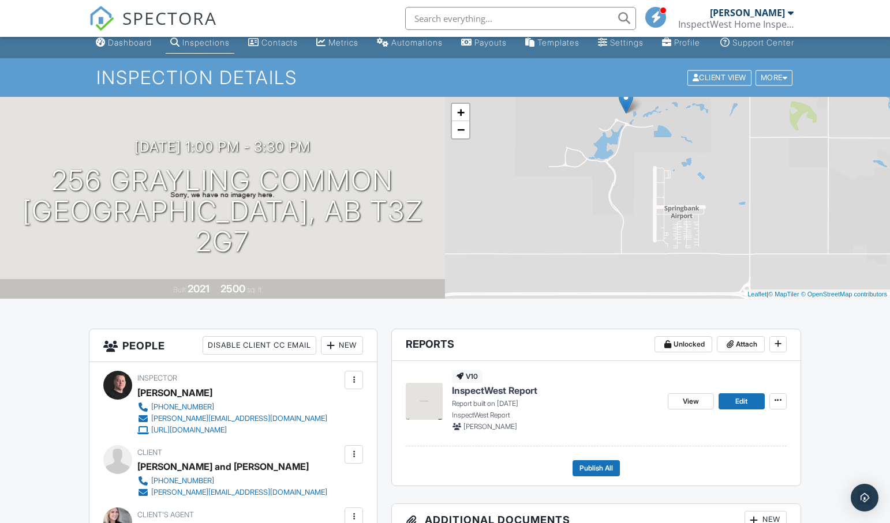
drag, startPoint x: 761, startPoint y: 261, endPoint x: 718, endPoint y: 175, distance: 96.8
click at [718, 175] on div "+ − Leaflet | © MapTiler © OpenStreetMap contributors" at bounding box center [667, 198] width 445 height 202
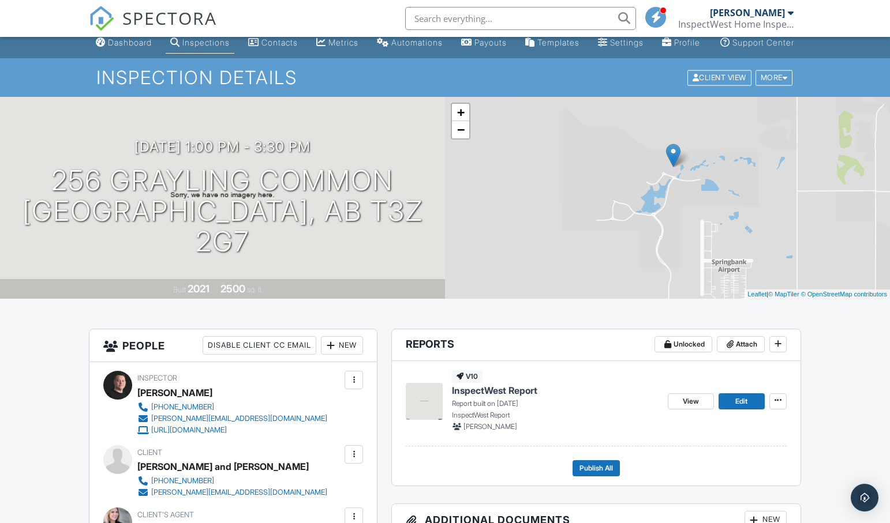
drag, startPoint x: 556, startPoint y: 150, endPoint x: 597, endPoint y: 191, distance: 58.0
click at [597, 191] on div "+ − Leaflet | © MapTiler © OpenStreetMap contributors" at bounding box center [667, 198] width 445 height 202
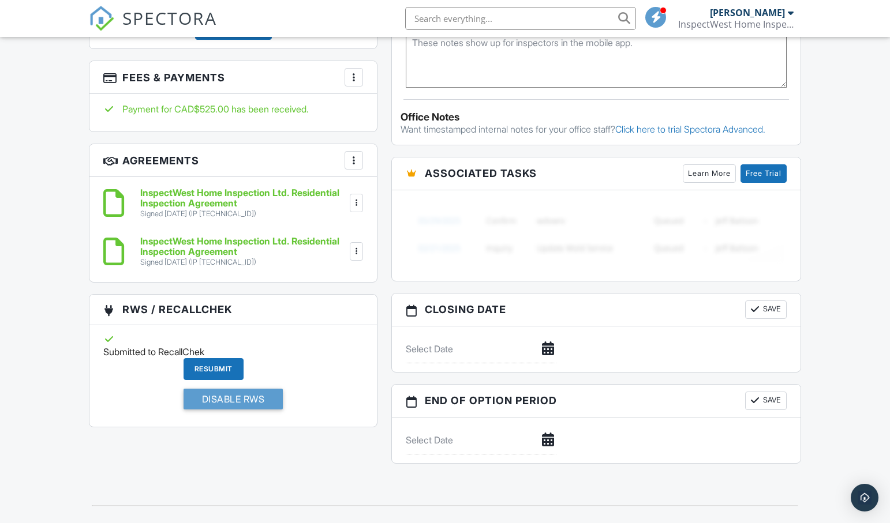
scroll to position [820, 0]
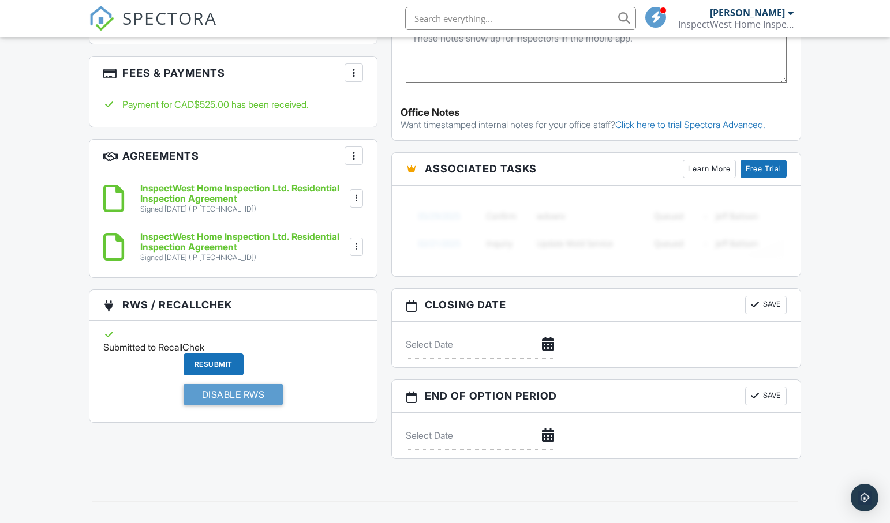
click at [185, 252] on h6 "InspectWest Home Inspection Ltd. Residential Inspection Agreement" at bounding box center [243, 242] width 207 height 20
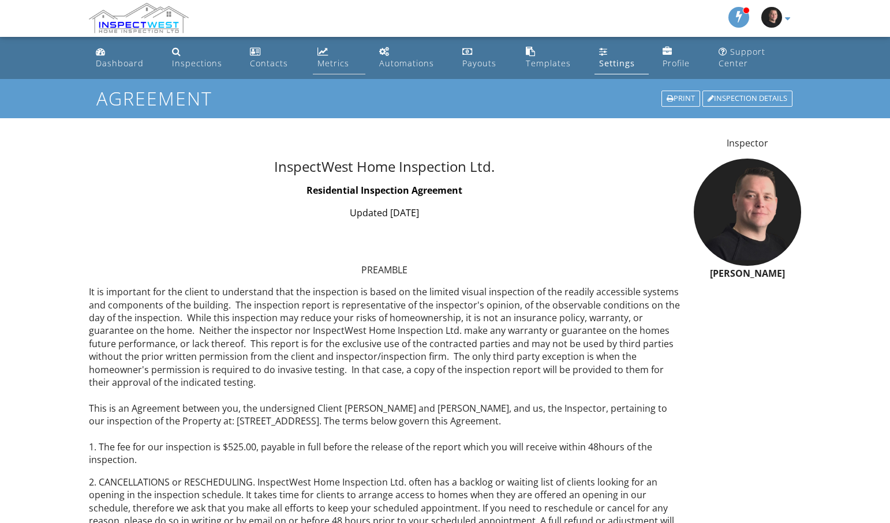
click at [330, 66] on div "Metrics" at bounding box center [333, 63] width 32 height 11
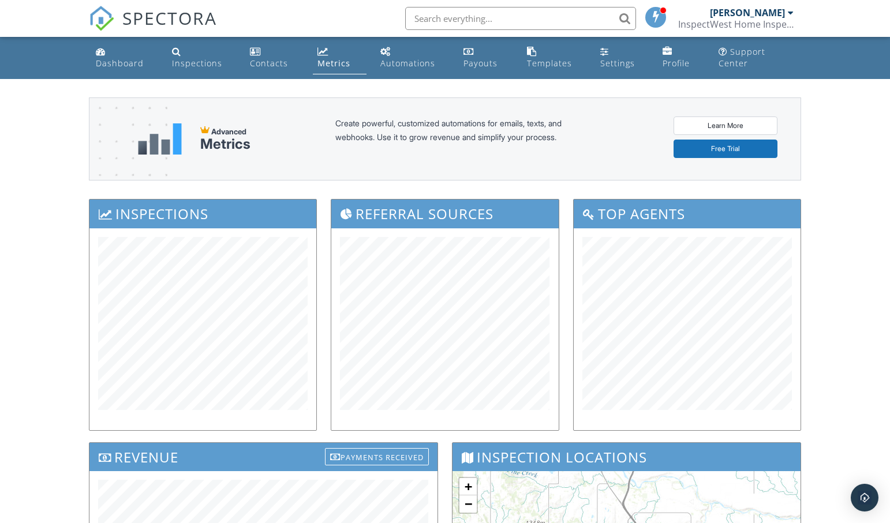
click at [56, 368] on div "Dashboard Inspections Contacts Metrics Automations Payouts Templates Settings P…" at bounding box center [445, 468] width 890 height 862
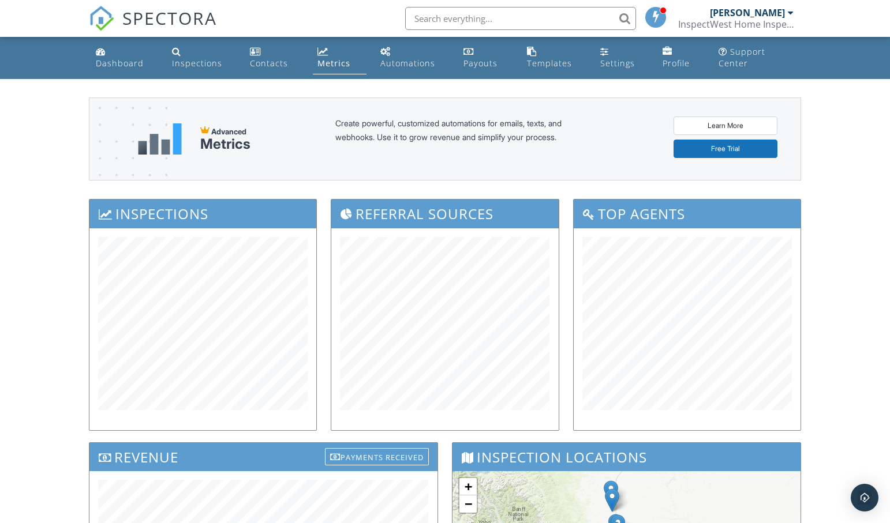
click at [63, 183] on div "Dashboard Inspections Contacts Metrics Automations Payouts Templates Settings P…" at bounding box center [445, 468] width 890 height 862
click at [130, 66] on div "Dashboard" at bounding box center [120, 63] width 48 height 11
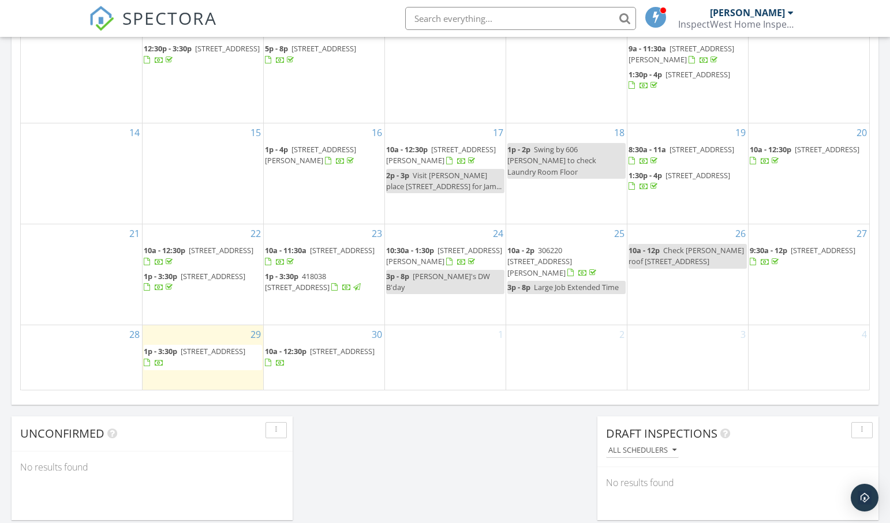
scroll to position [683, 0]
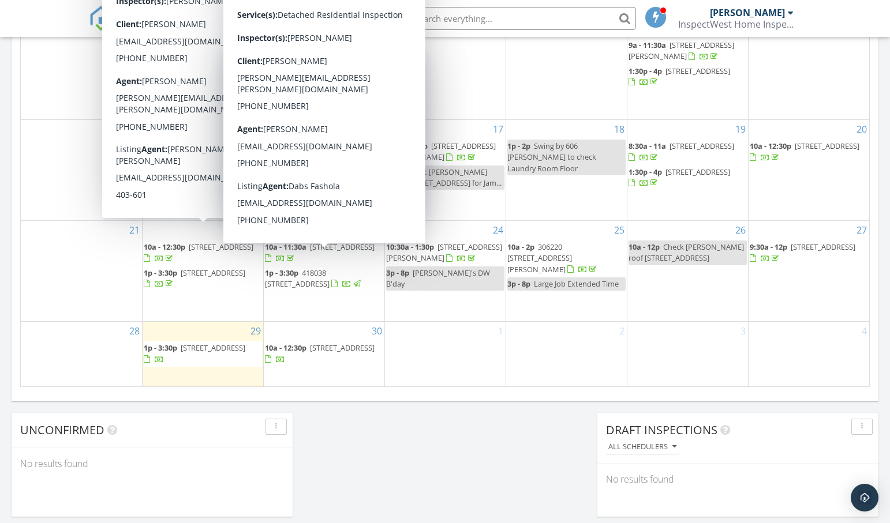
click at [478, 464] on div "[DATE] [PERSON_NAME] 1:00 pm [STREET_ADDRESS] [PERSON_NAME] 1 hours and 18 minu…" at bounding box center [445, 3] width 890 height 1050
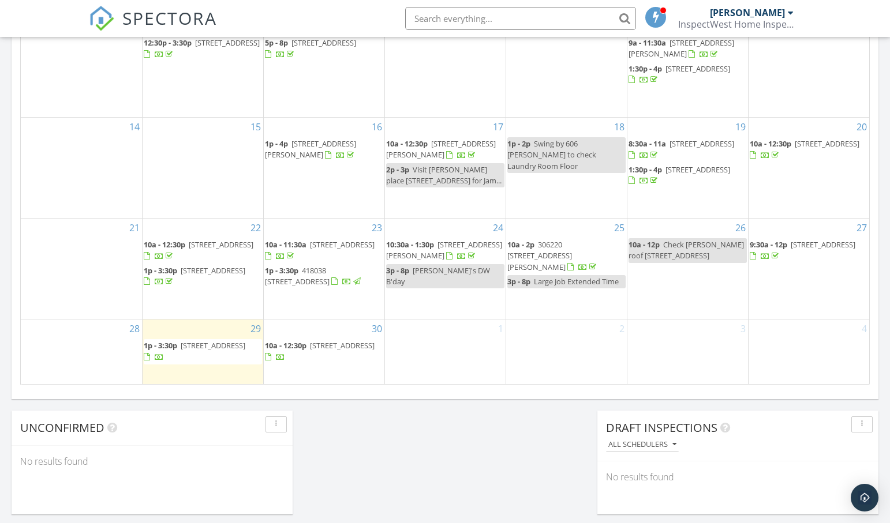
scroll to position [675, 0]
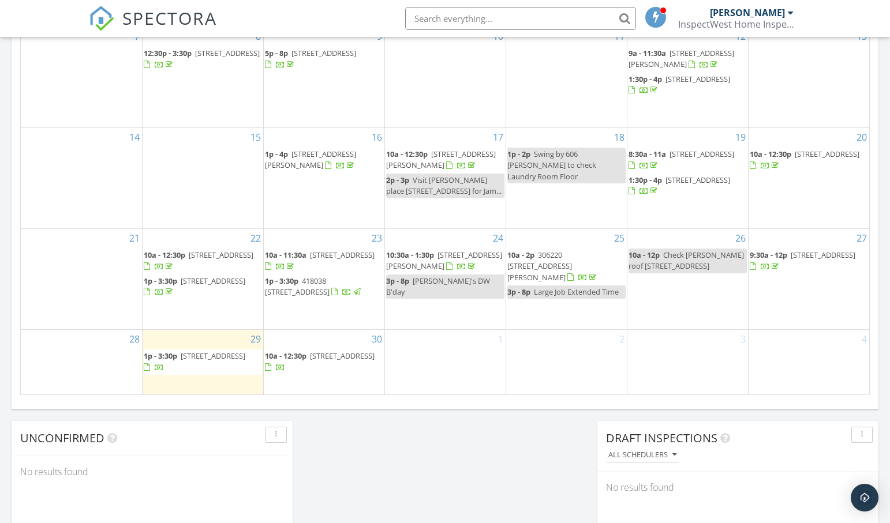
click at [385, 462] on div "[DATE] [PERSON_NAME] 1:00 pm [STREET_ADDRESS] [PERSON_NAME] 1 hours and 18 minu…" at bounding box center [445, 11] width 890 height 1050
